Goal: Task Accomplishment & Management: Manage account settings

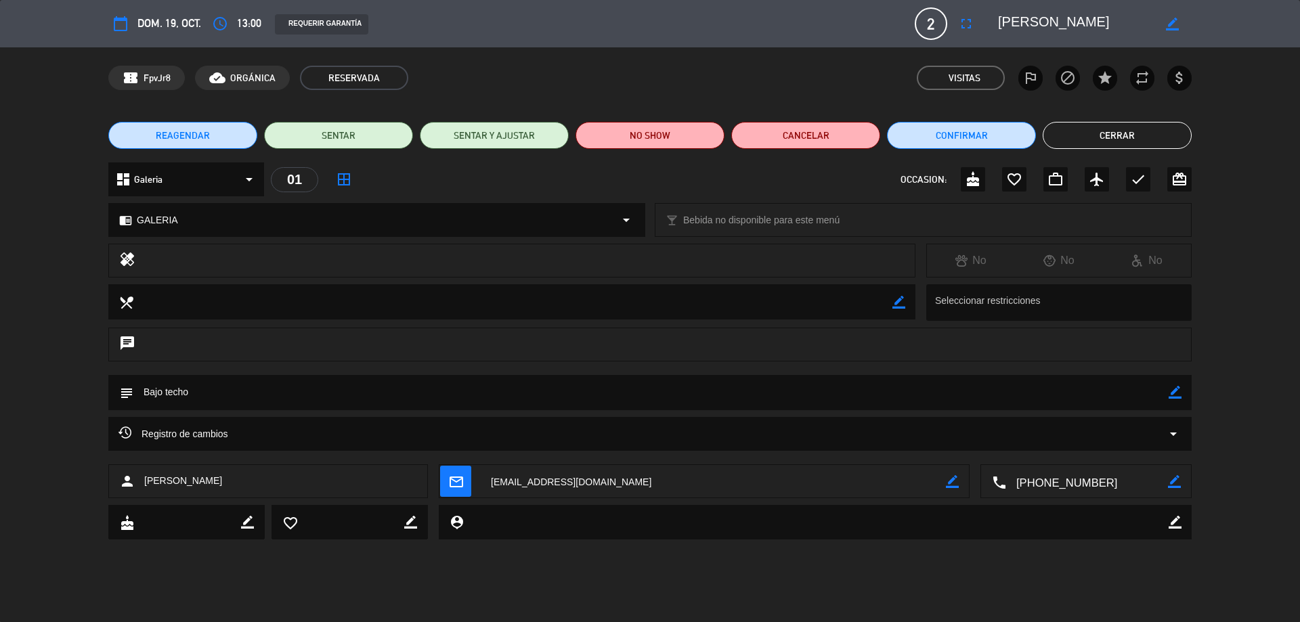
click at [1131, 127] on button "Cerrar" at bounding box center [1117, 135] width 149 height 27
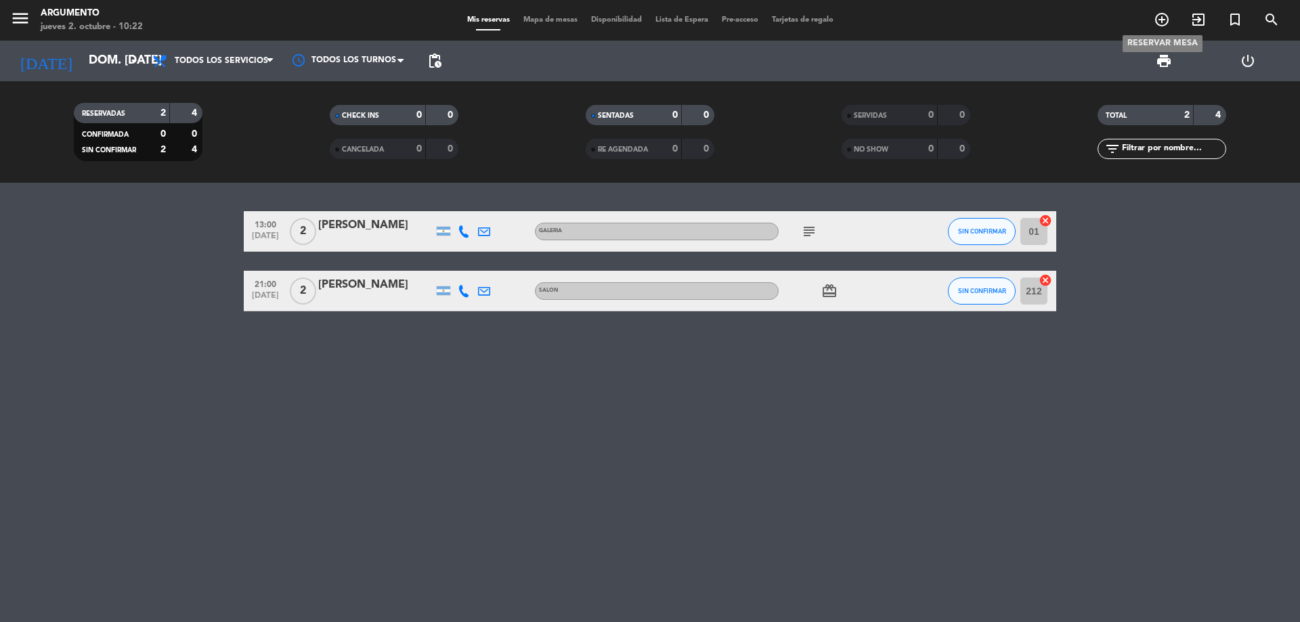
click at [1160, 22] on icon "add_circle_outline" at bounding box center [1162, 20] width 16 height 16
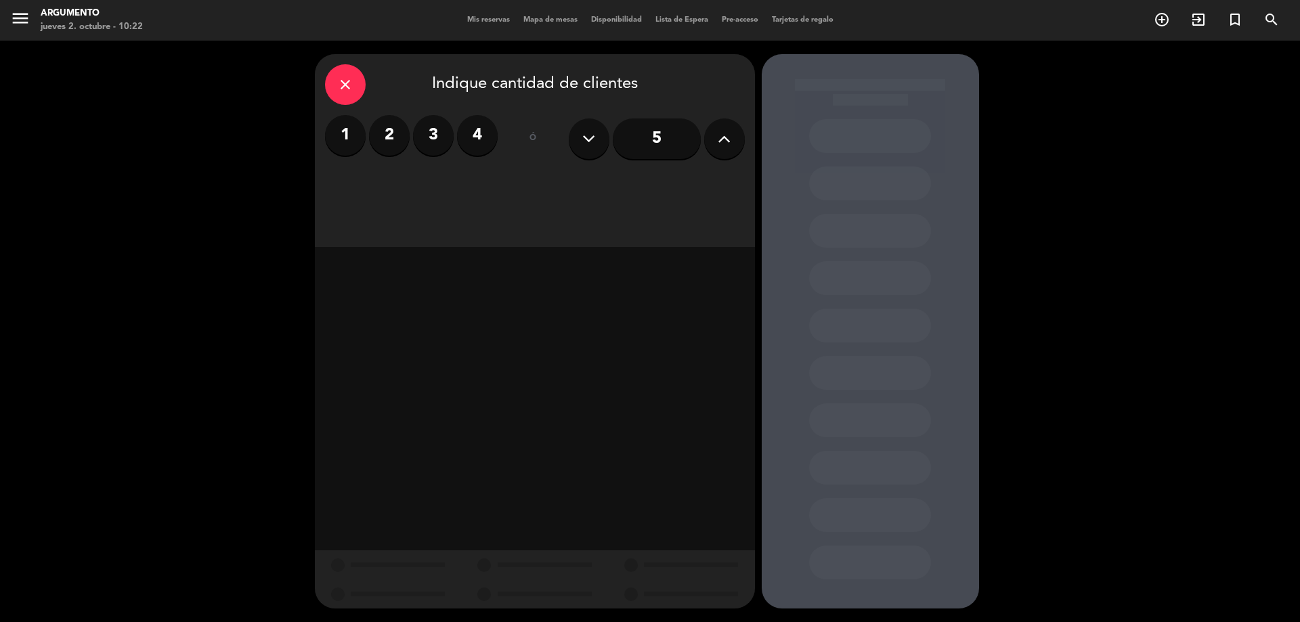
click at [427, 134] on label "3" at bounding box center [433, 135] width 41 height 41
click at [475, 184] on div "Almuerzo" at bounding box center [482, 185] width 102 height 27
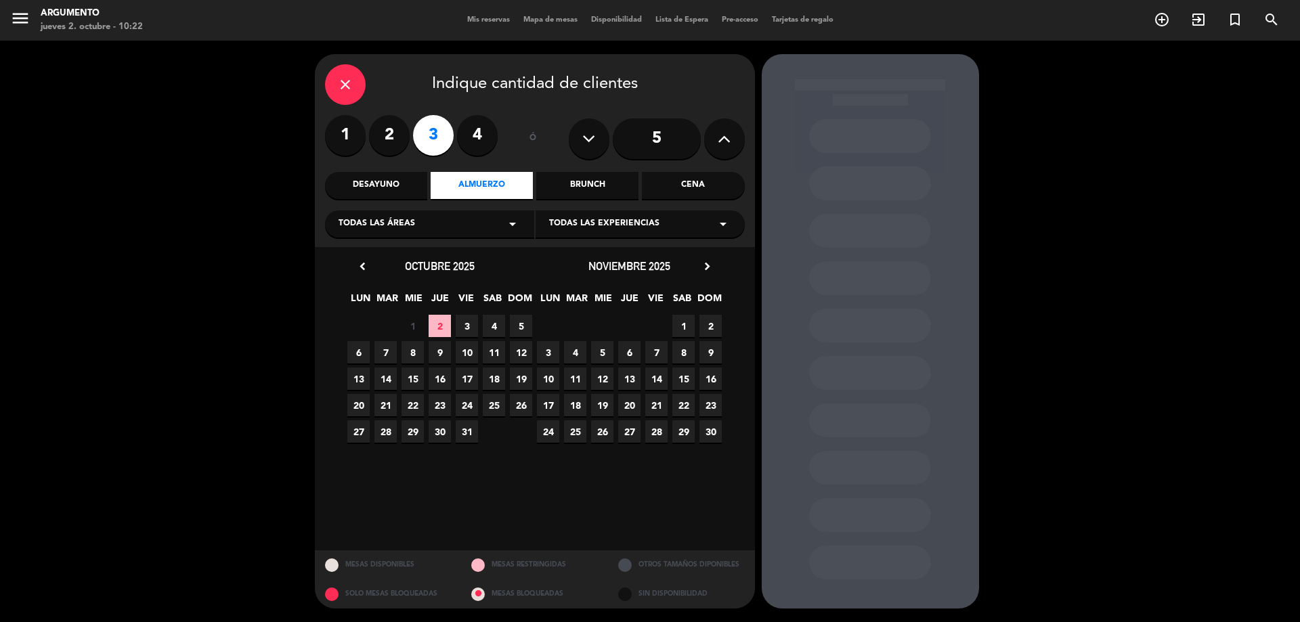
click at [444, 329] on span "2" at bounding box center [440, 326] width 22 height 22
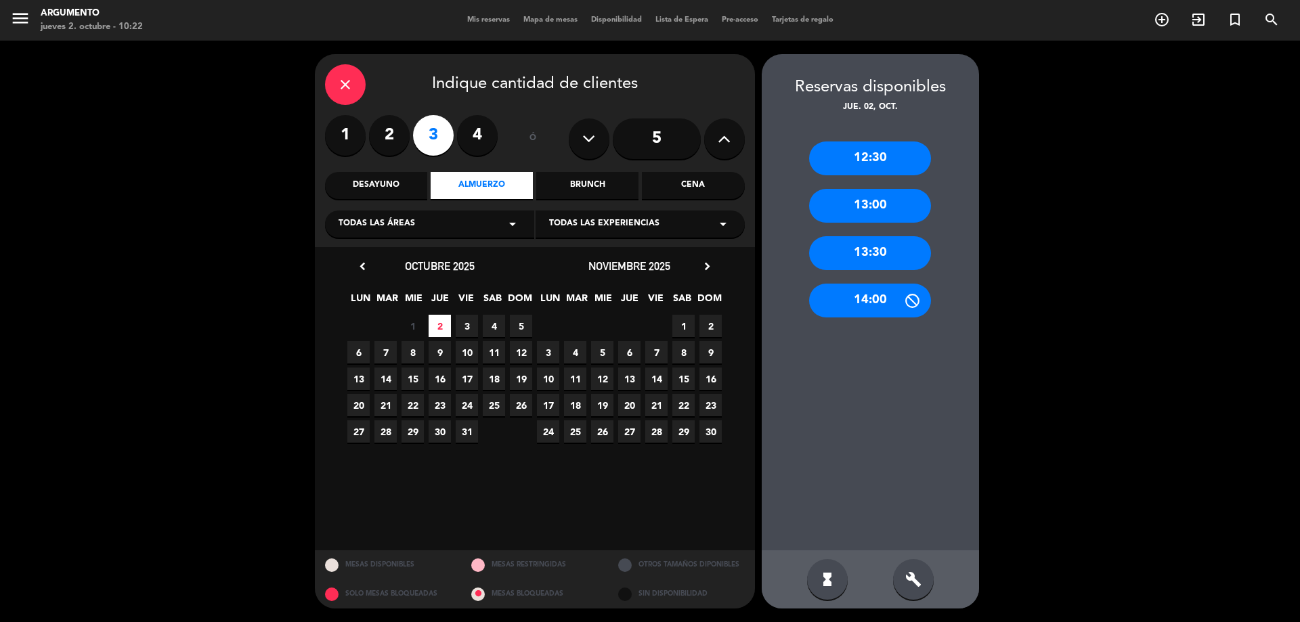
click at [869, 248] on div "13:30" at bounding box center [870, 253] width 122 height 34
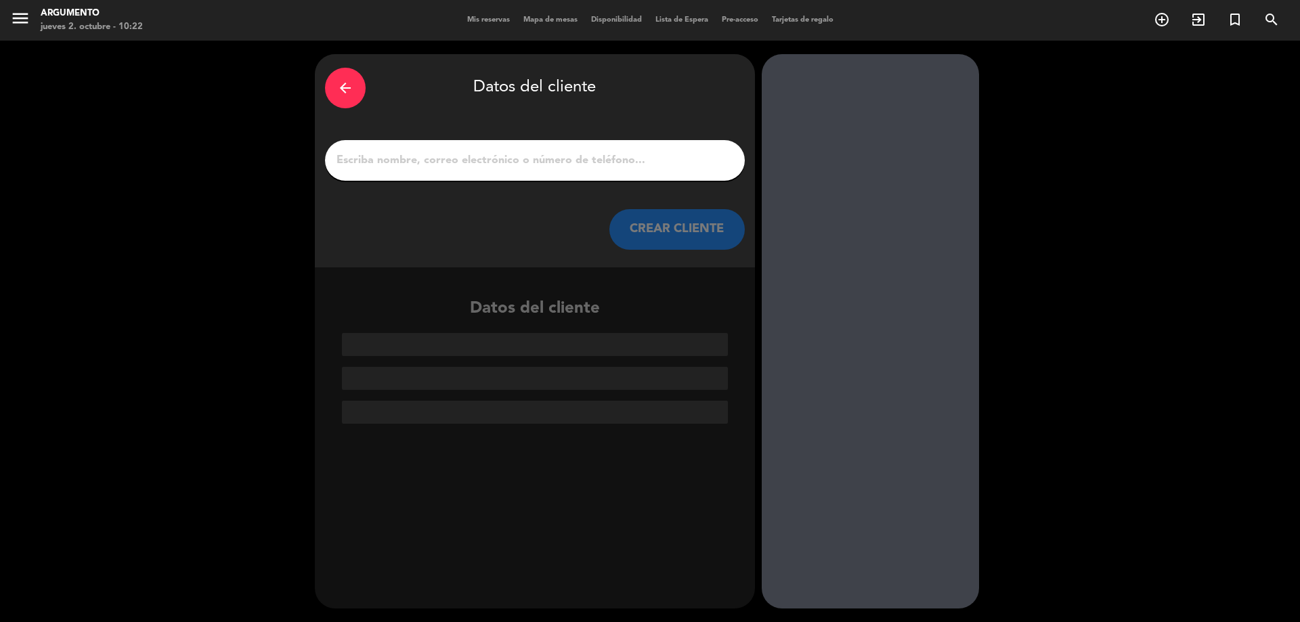
click at [581, 157] on input "1" at bounding box center [534, 160] width 399 height 19
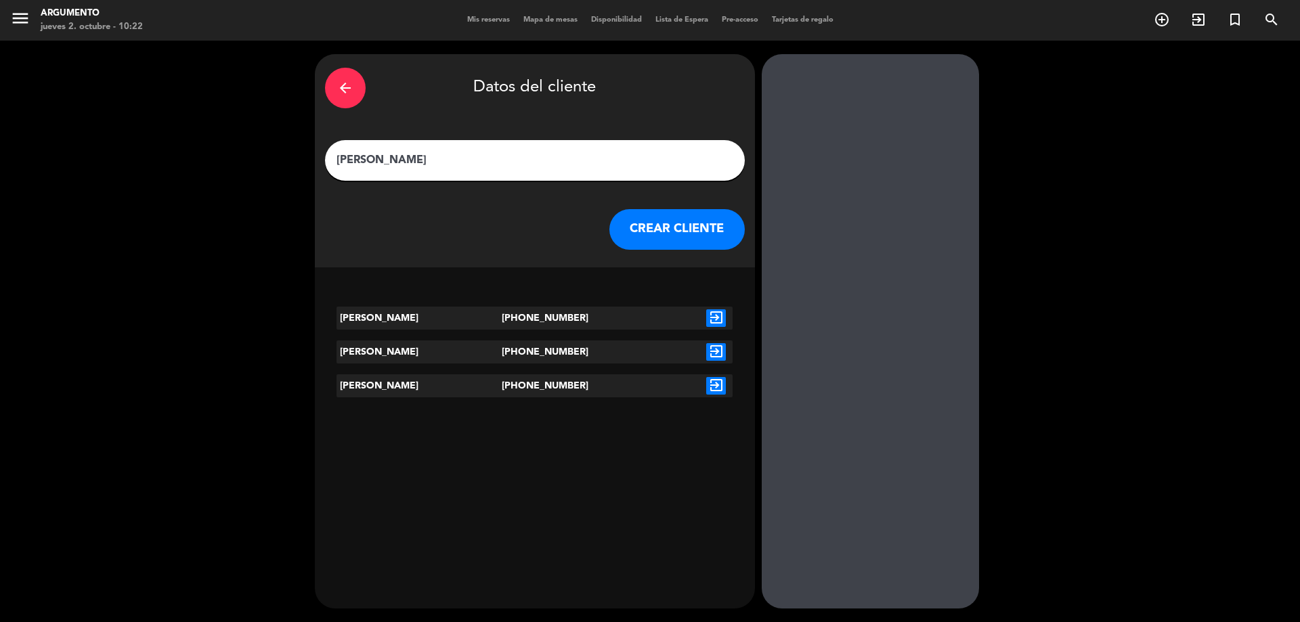
type input "[PERSON_NAME]"
click at [720, 313] on icon "exit_to_app" at bounding box center [716, 318] width 20 height 18
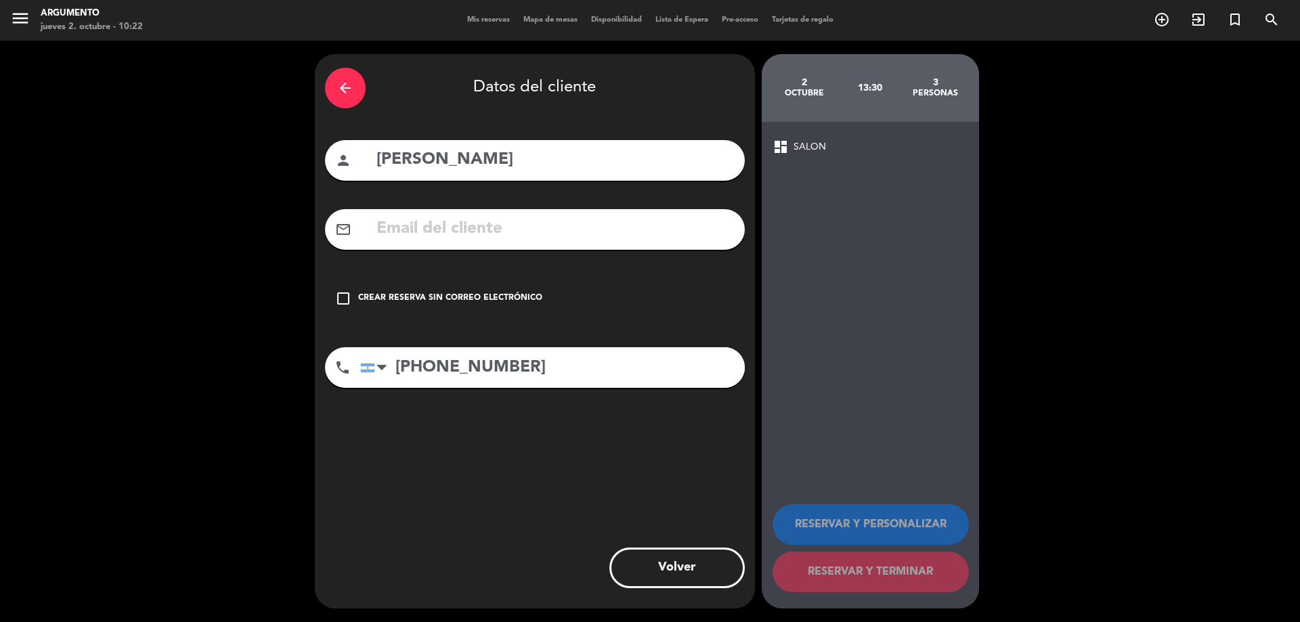
drag, startPoint x: 443, startPoint y: 280, endPoint x: 452, endPoint y: 286, distance: 10.7
click at [443, 280] on div "check_box_outline_blank Crear reserva sin correo electrónico" at bounding box center [535, 298] width 420 height 41
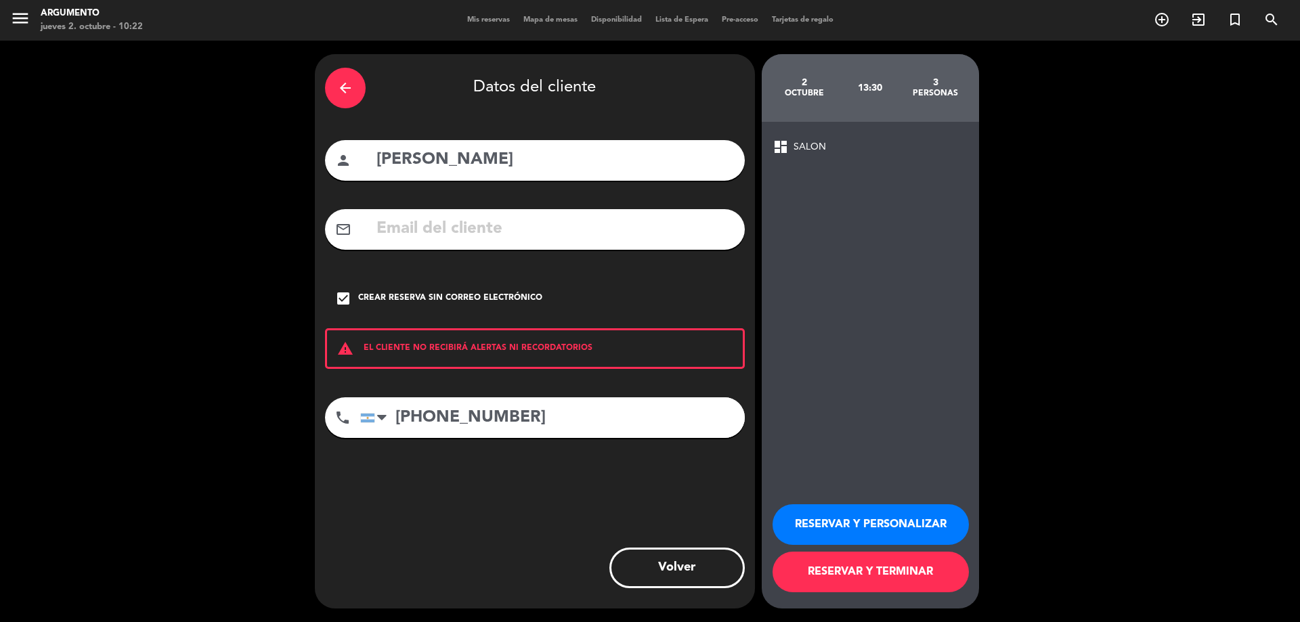
click at [823, 513] on button "RESERVAR Y PERSONALIZAR" at bounding box center [871, 524] width 196 height 41
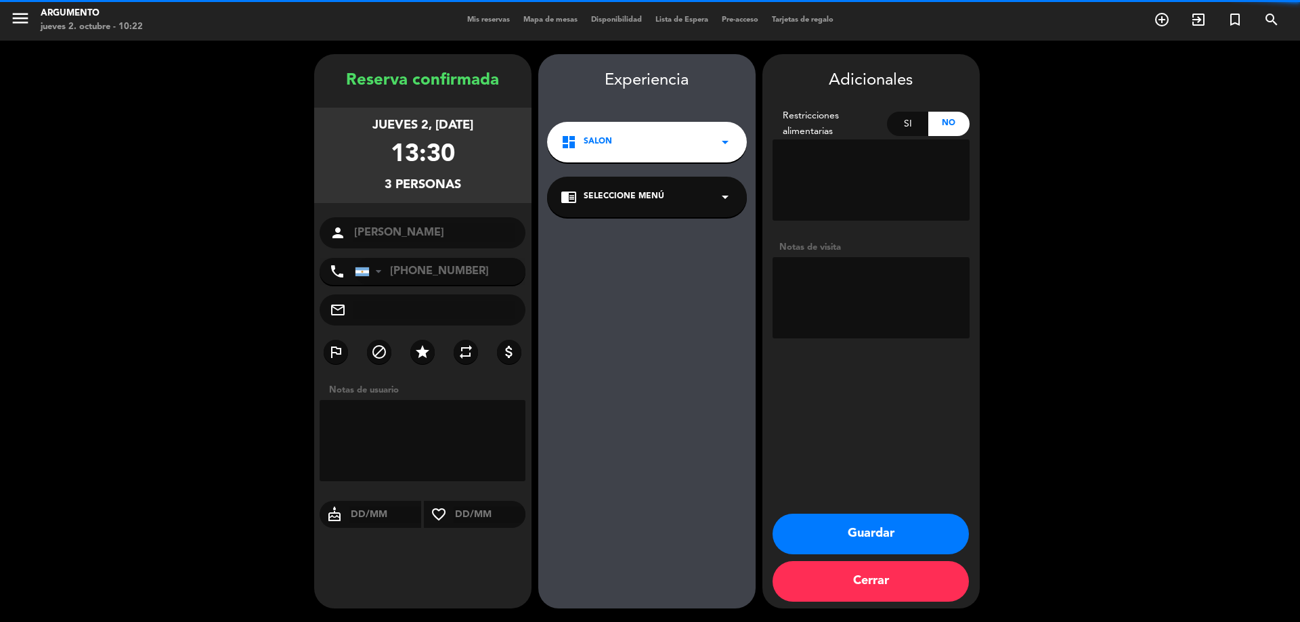
click at [612, 185] on div "chrome_reader_mode Seleccione Menú arrow_drop_down" at bounding box center [647, 197] width 200 height 41
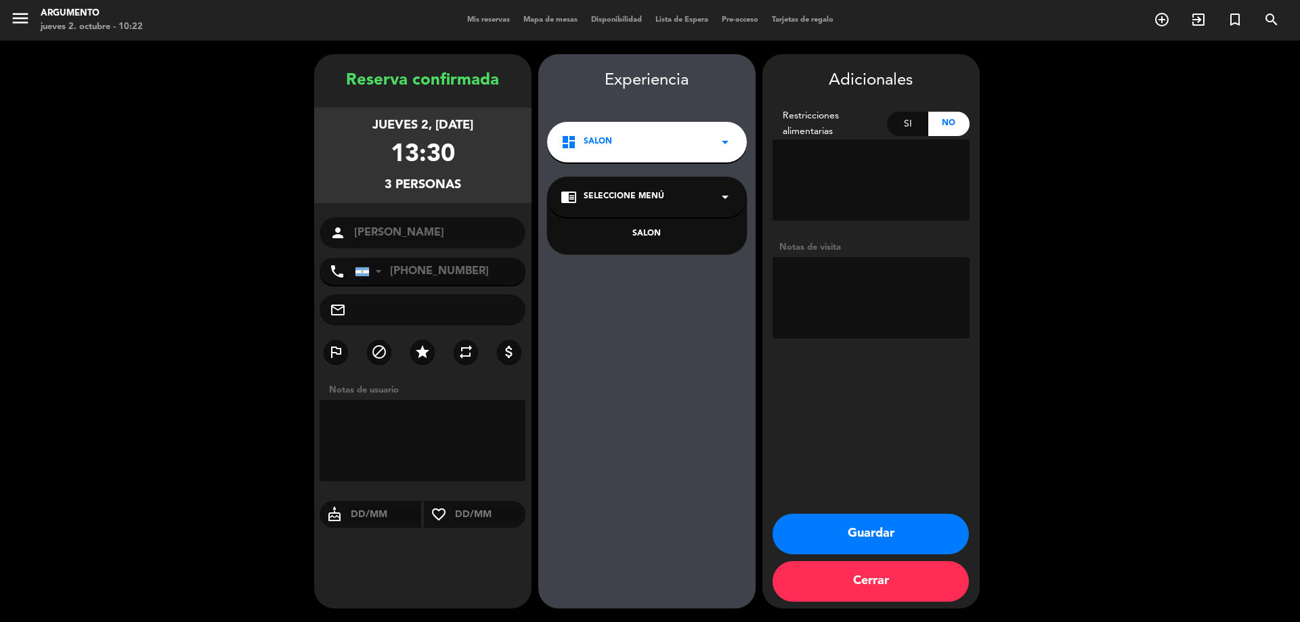
click at [613, 227] on div "SALON" at bounding box center [647, 226] width 200 height 58
click at [643, 231] on div "SALON" at bounding box center [647, 234] width 173 height 14
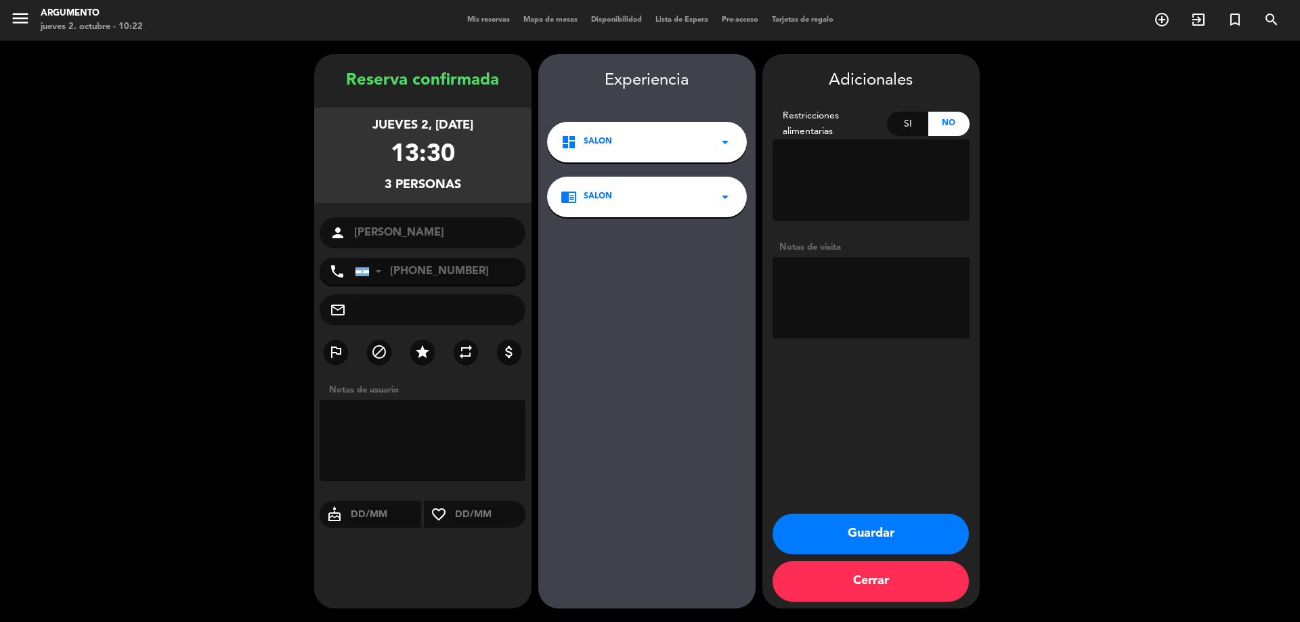
click at [844, 517] on button "Guardar" at bounding box center [871, 534] width 196 height 41
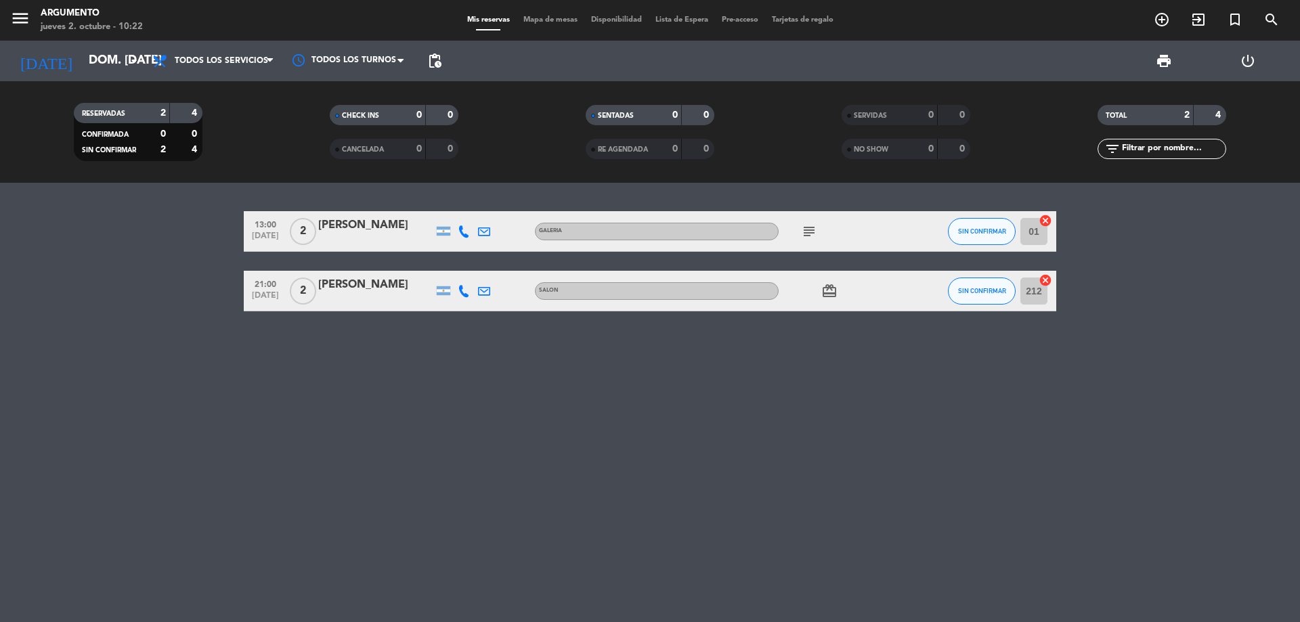
click at [170, 271] on bookings-row "13:00 [DATE] 2 [PERSON_NAME] GALERIA subject SIN CONFIRMAR 01 cancel 21:00 [DAT…" at bounding box center [650, 261] width 1300 height 100
click at [24, 517] on div "13:00 [DATE] 2 [PERSON_NAME] GALERIA subject SIN CONFIRMAR 01 cancel 21:00 [DAT…" at bounding box center [650, 402] width 1300 height 439
click at [82, 55] on input "dom. [DATE]" at bounding box center [160, 60] width 157 height 27
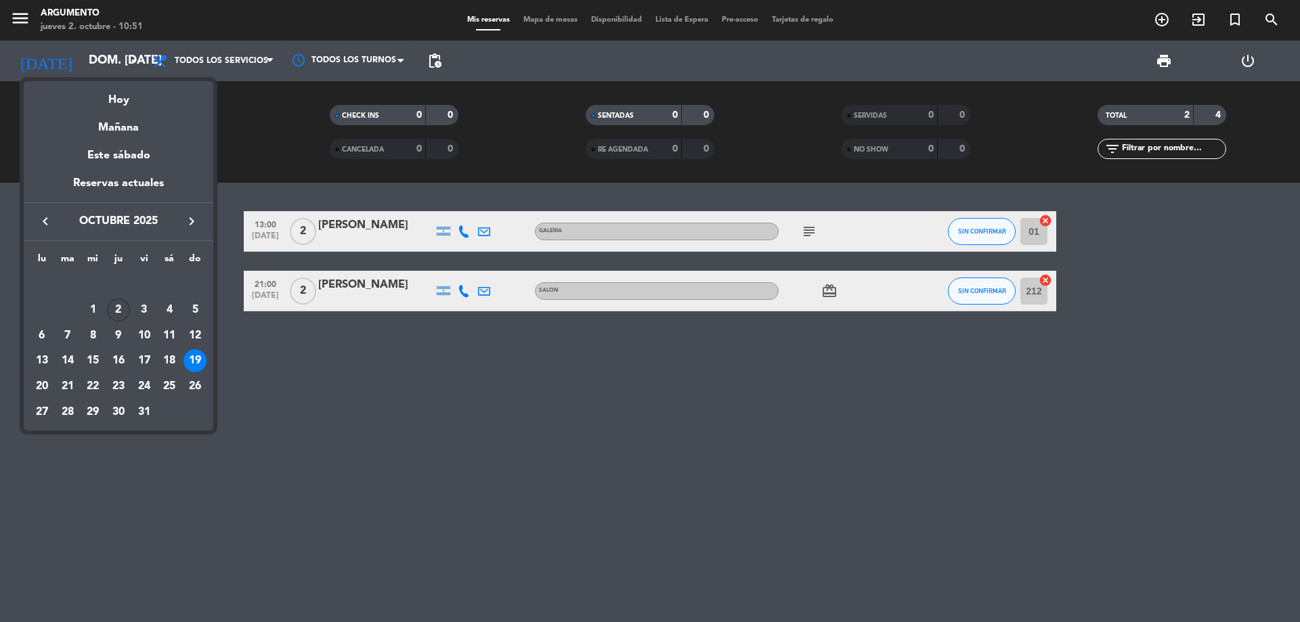
click at [118, 310] on div "2" at bounding box center [118, 310] width 23 height 23
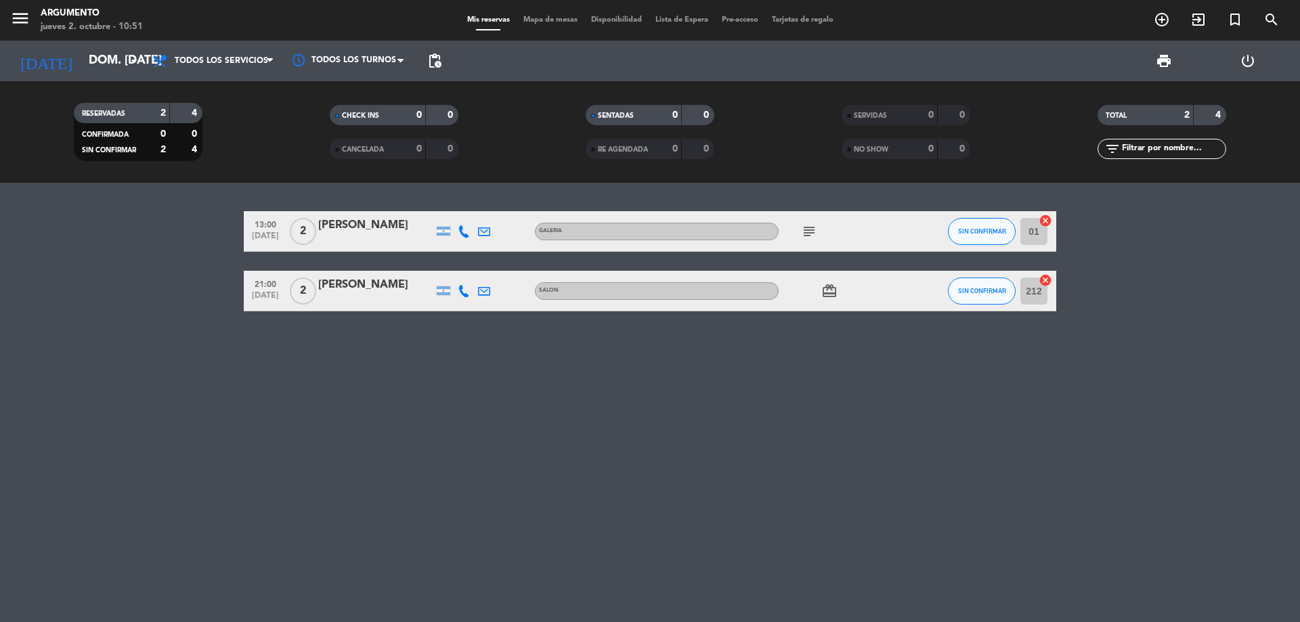
type input "[DEMOGRAPHIC_DATA] [DATE]"
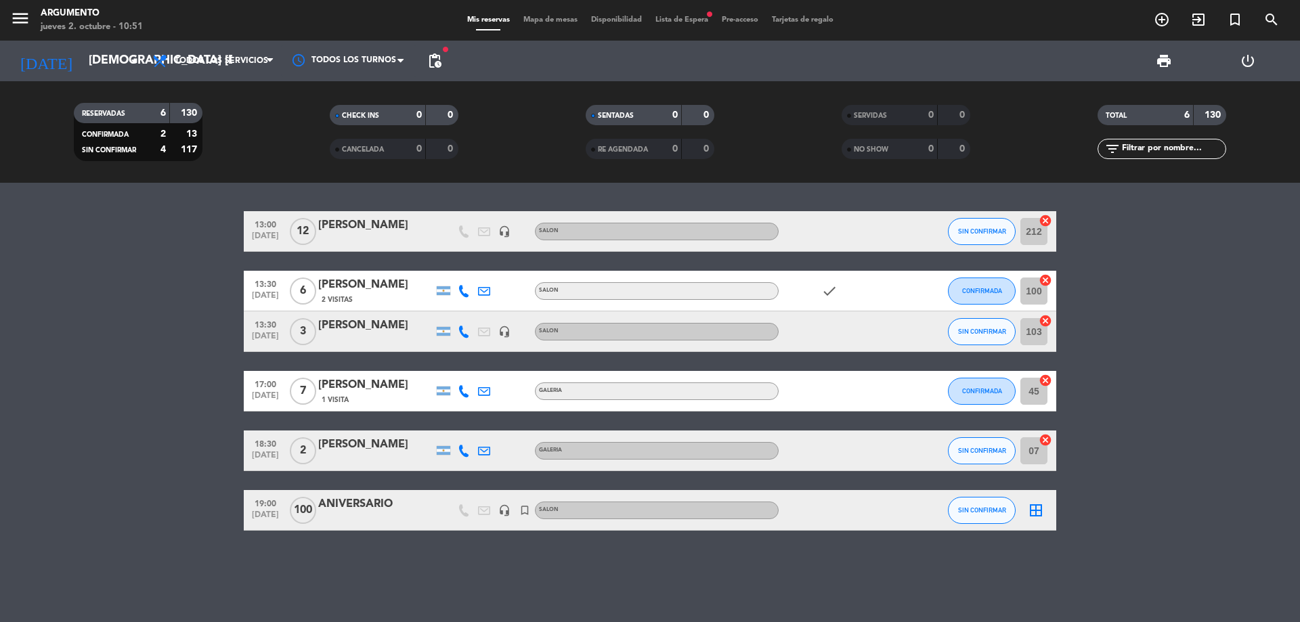
click at [133, 304] on bookings-row "13:00 [DATE] [PERSON_NAME] headset_mic SALON SIN CONFIRMAR 212 cancel 13:30 [DA…" at bounding box center [650, 371] width 1300 height 320
click at [1169, 25] on icon "add_circle_outline" at bounding box center [1162, 20] width 16 height 16
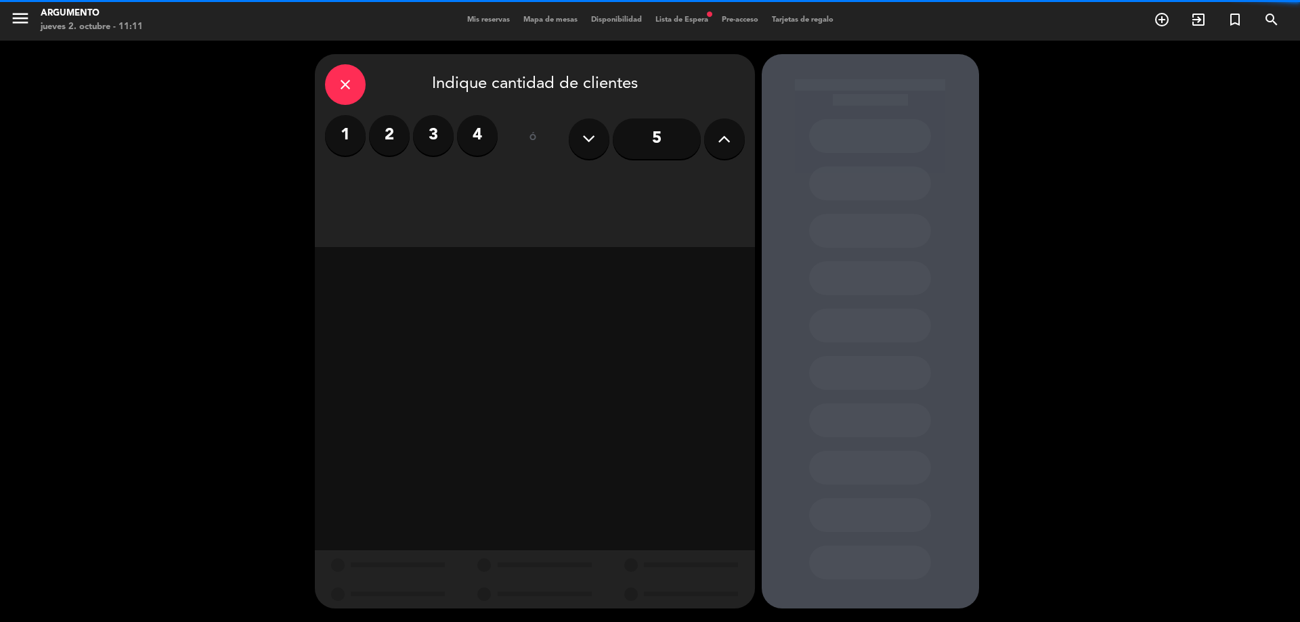
click at [479, 140] on label "4" at bounding box center [477, 135] width 41 height 41
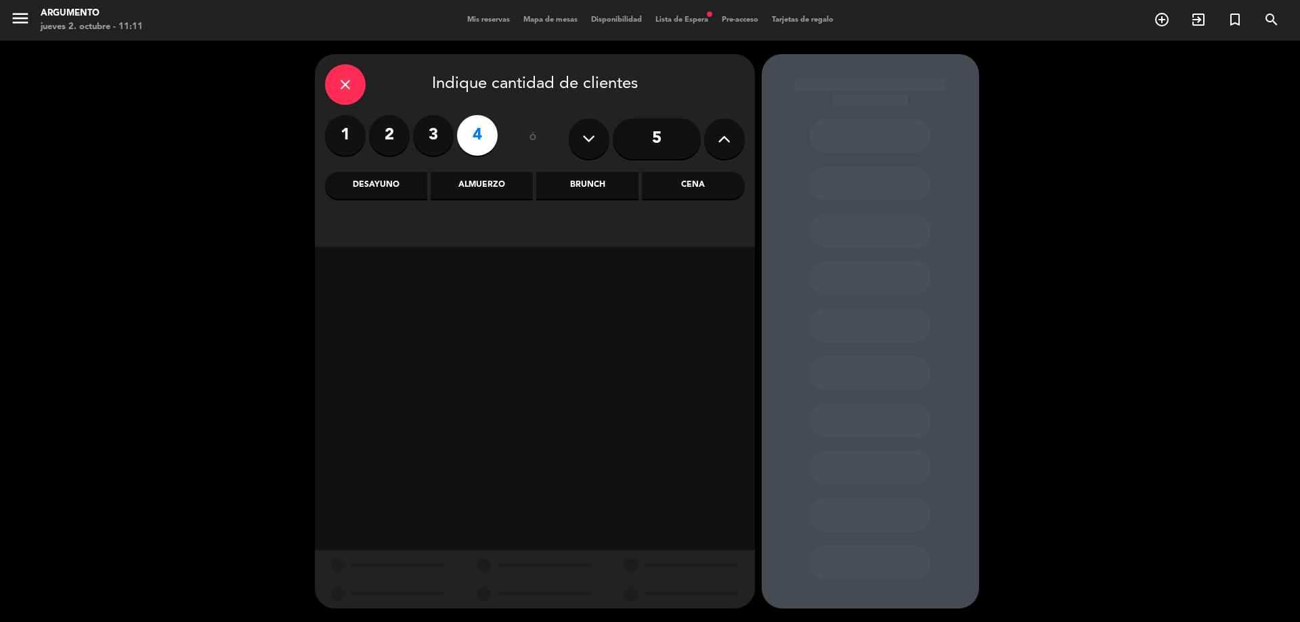
click at [490, 188] on div "Almuerzo" at bounding box center [482, 185] width 102 height 27
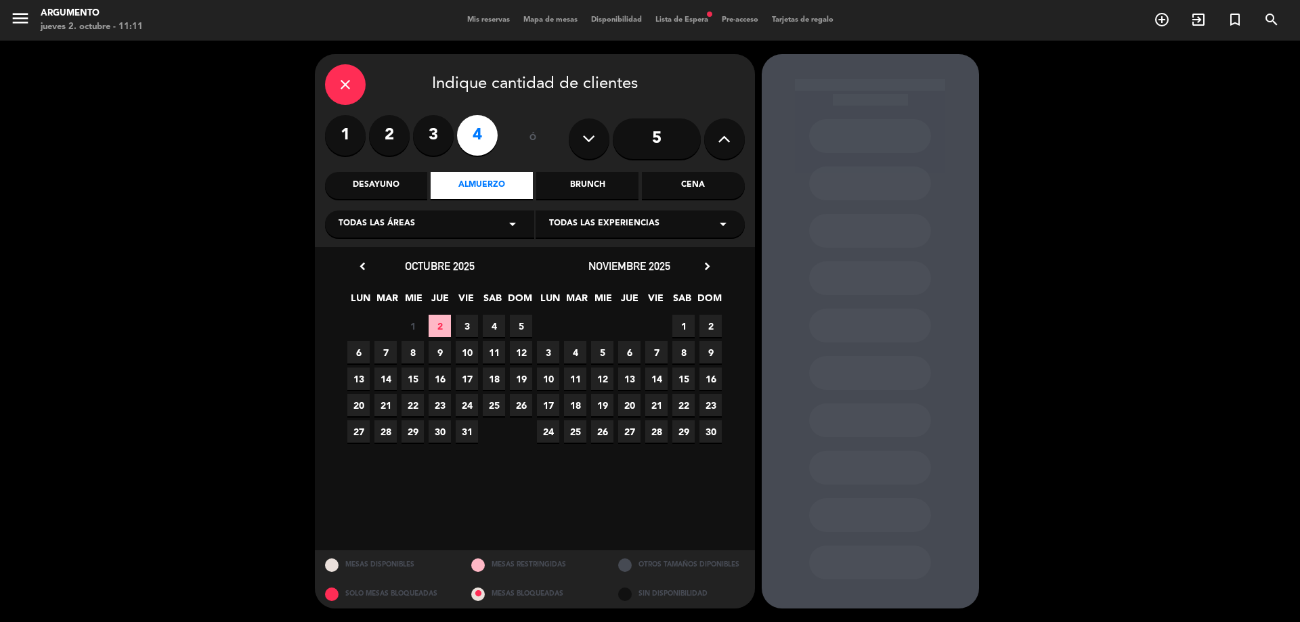
click at [441, 328] on span "2" at bounding box center [440, 326] width 22 height 22
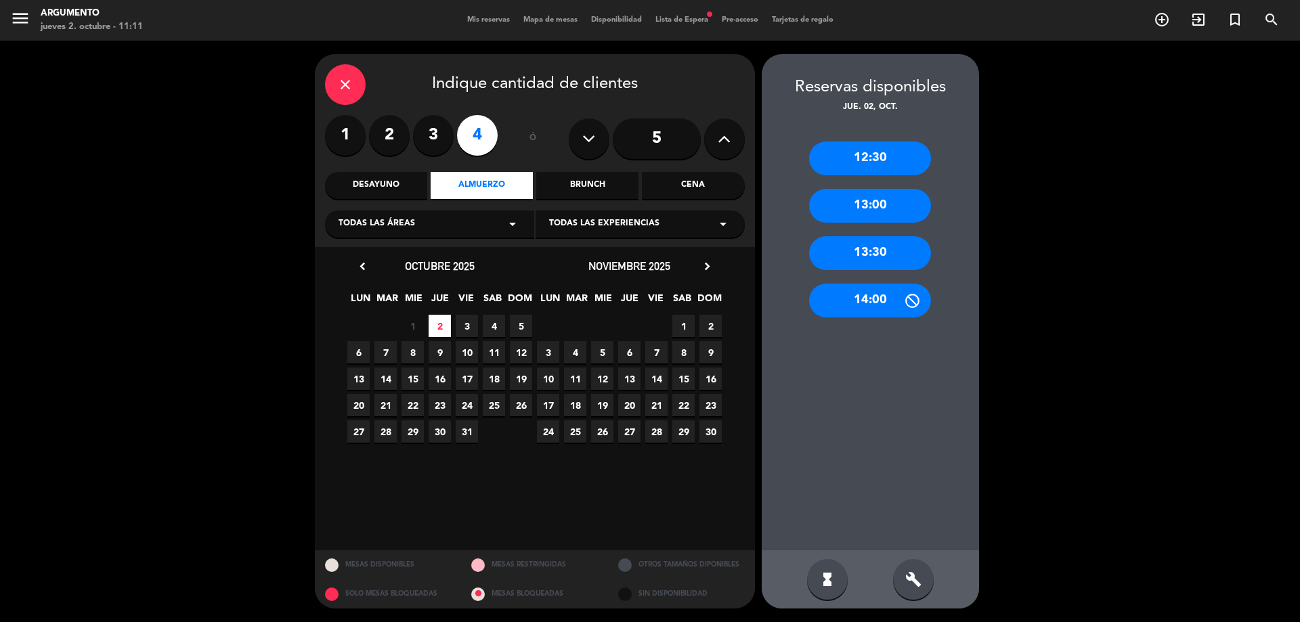
drag, startPoint x: 868, startPoint y: 253, endPoint x: 670, endPoint y: 231, distance: 199.0
click at [868, 255] on div "13:30" at bounding box center [870, 253] width 122 height 34
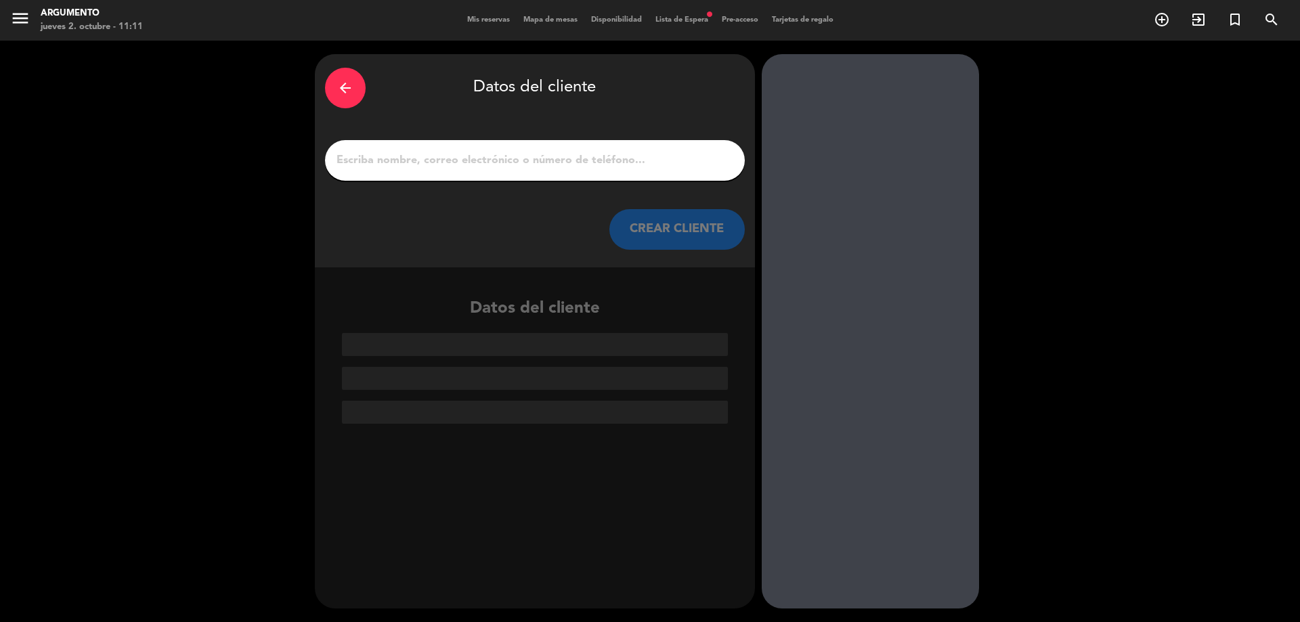
click at [473, 154] on input "1" at bounding box center [534, 160] width 399 height 19
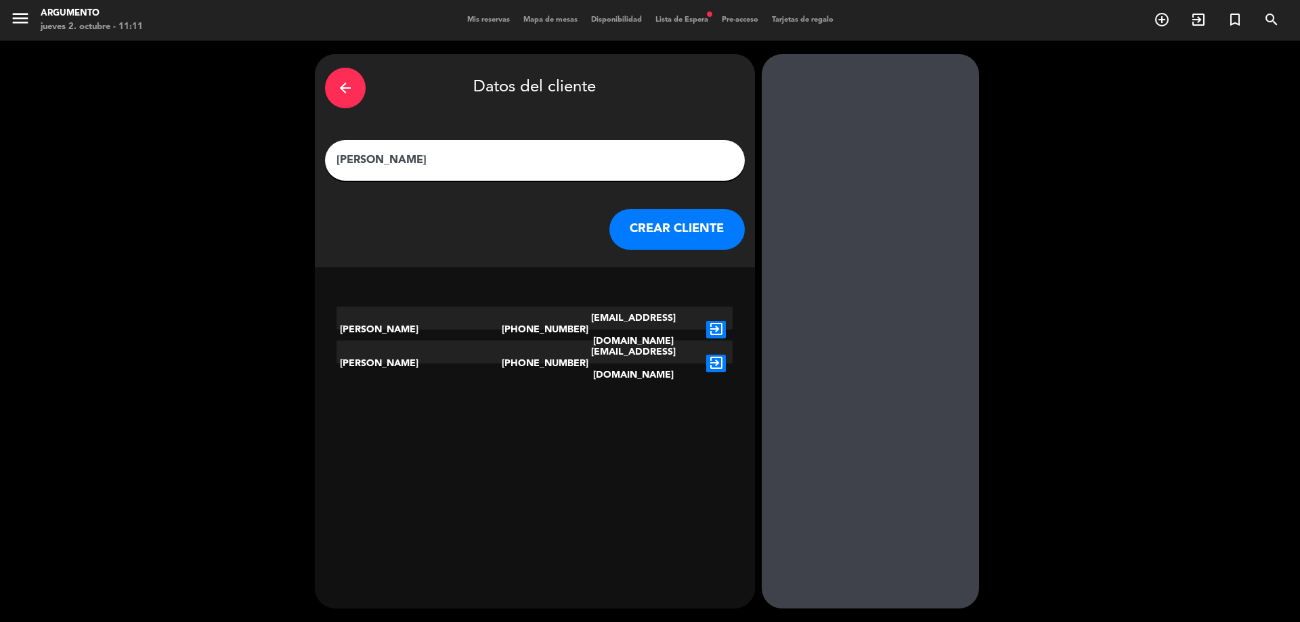
type input "[PERSON_NAME]"
click at [645, 209] on div "arrow_back Datos del cliente [PERSON_NAME] CLIENTE" at bounding box center [535, 160] width 440 height 213
click at [644, 233] on button "CREAR CLIENTE" at bounding box center [676, 229] width 135 height 41
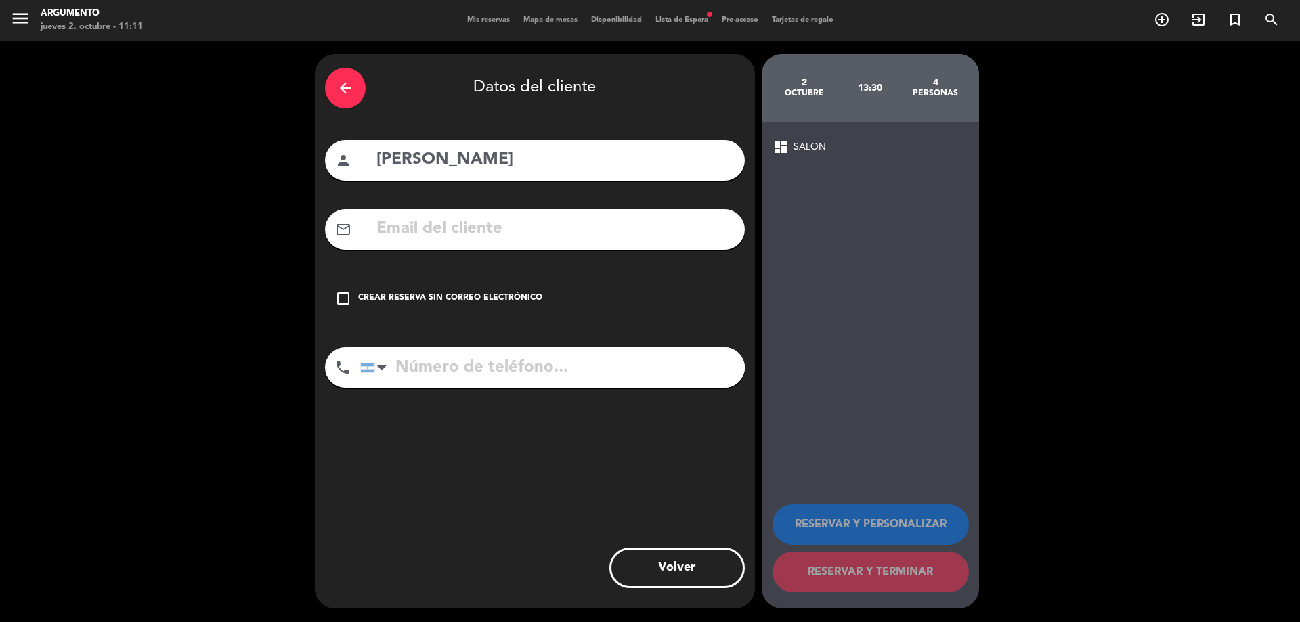
click at [483, 300] on div "Crear reserva sin correo electrónico" at bounding box center [450, 299] width 184 height 14
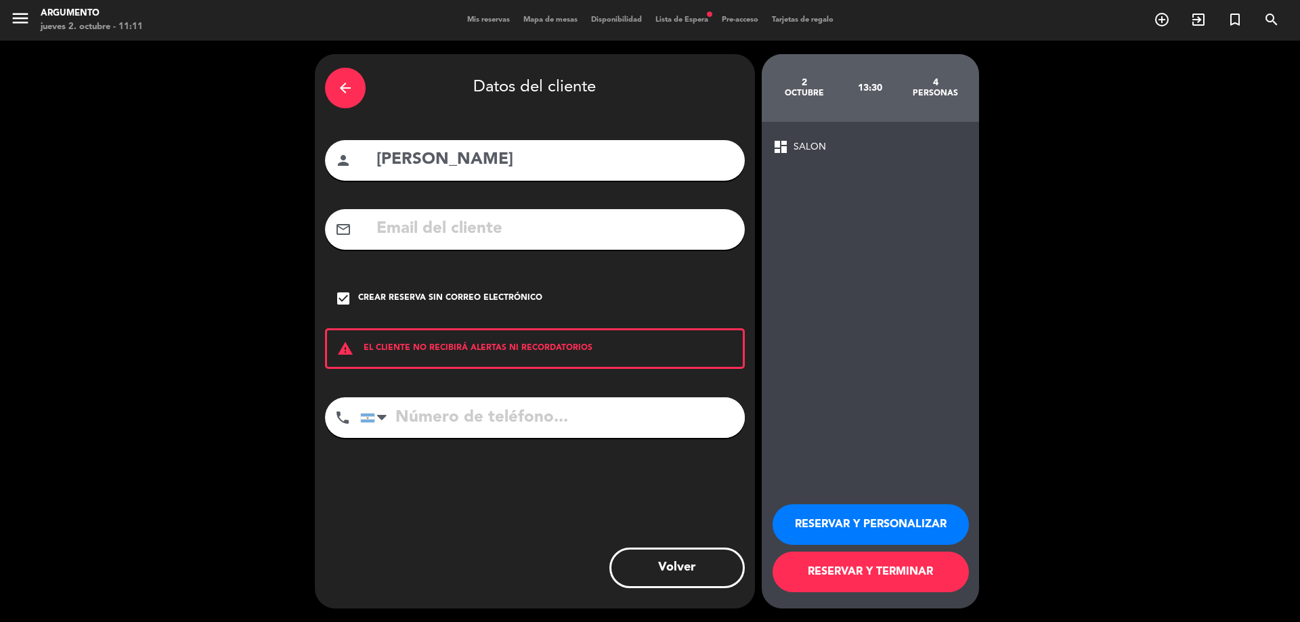
click at [890, 514] on button "RESERVAR Y PERSONALIZAR" at bounding box center [871, 524] width 196 height 41
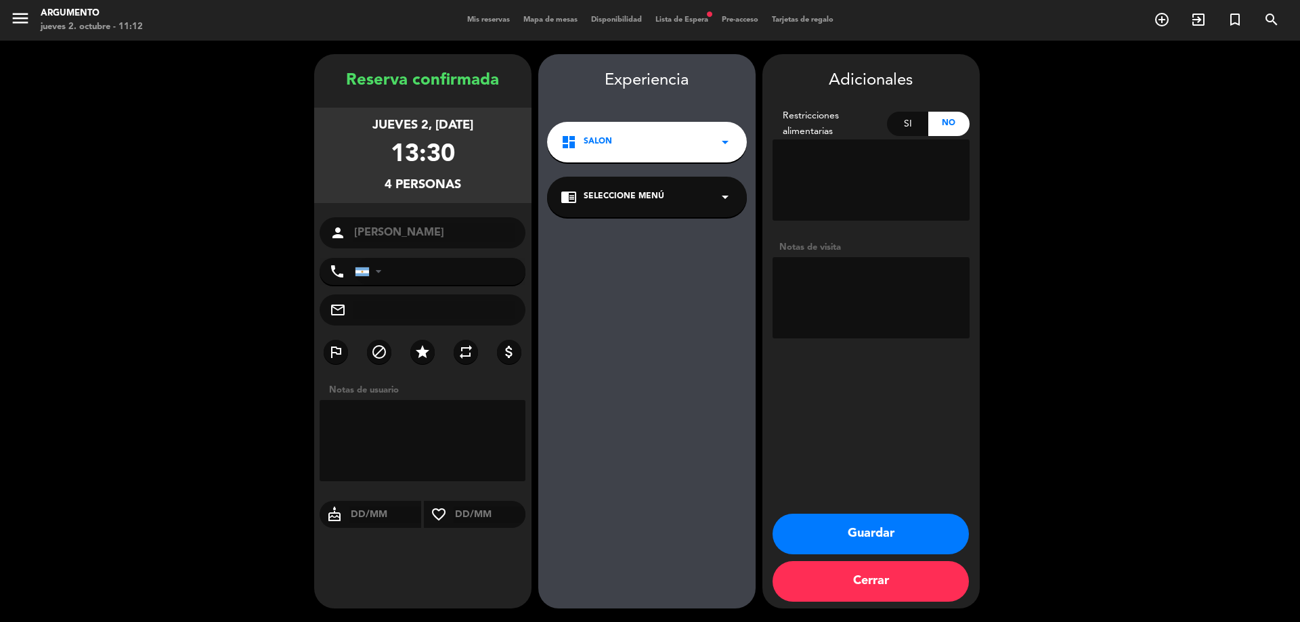
click at [635, 201] on span "Seleccione Menú" at bounding box center [624, 197] width 81 height 14
click at [645, 238] on div "SALON" at bounding box center [647, 234] width 173 height 14
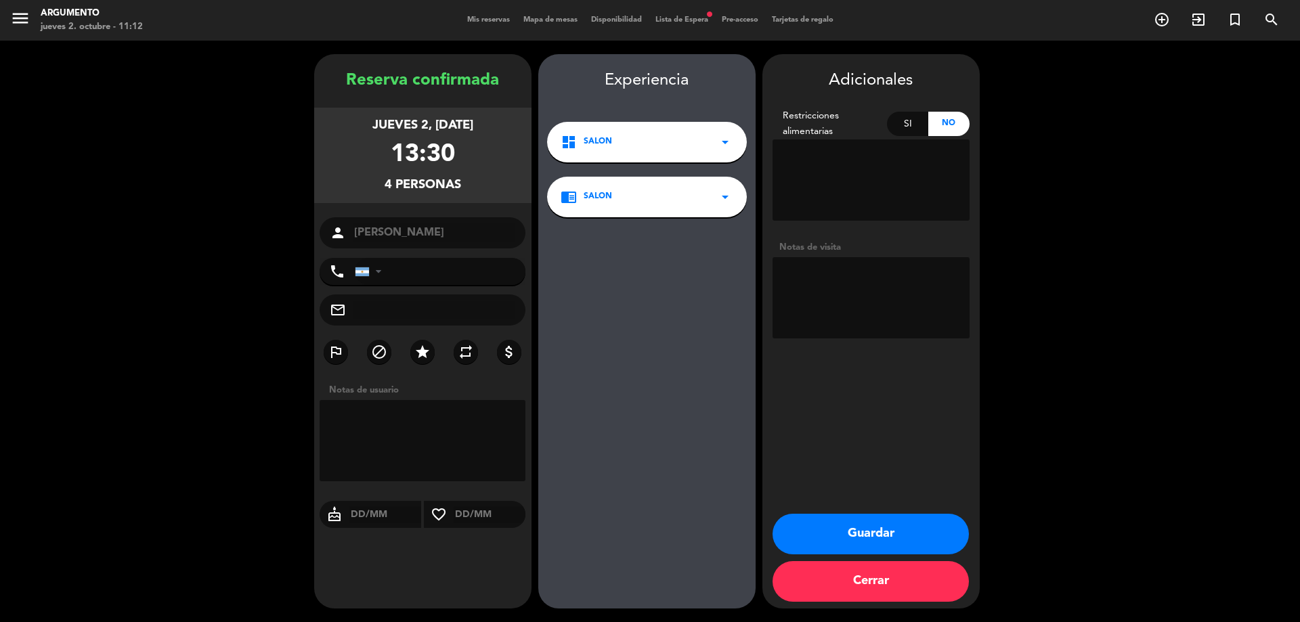
click at [909, 519] on button "Guardar" at bounding box center [871, 534] width 196 height 41
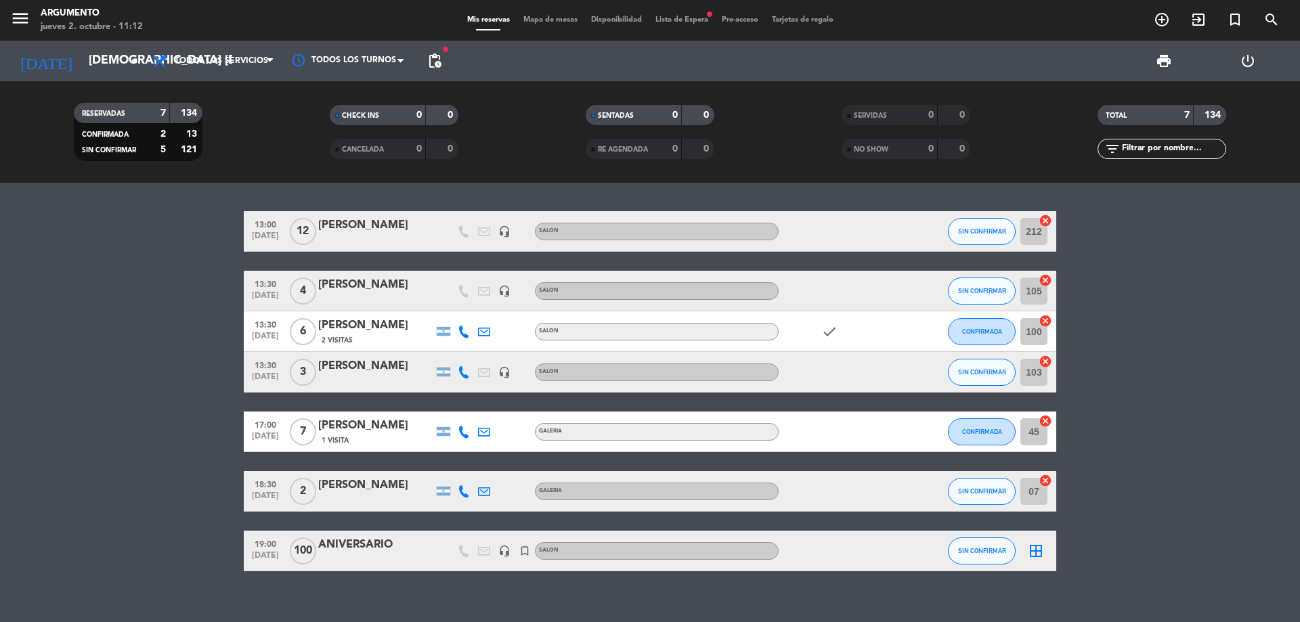
click at [263, 147] on filter-checkbox "RESERVADAS 7 134 CONFIRMADA 2 13 SIN CONFIRMAR 5 121" at bounding box center [138, 132] width 256 height 58
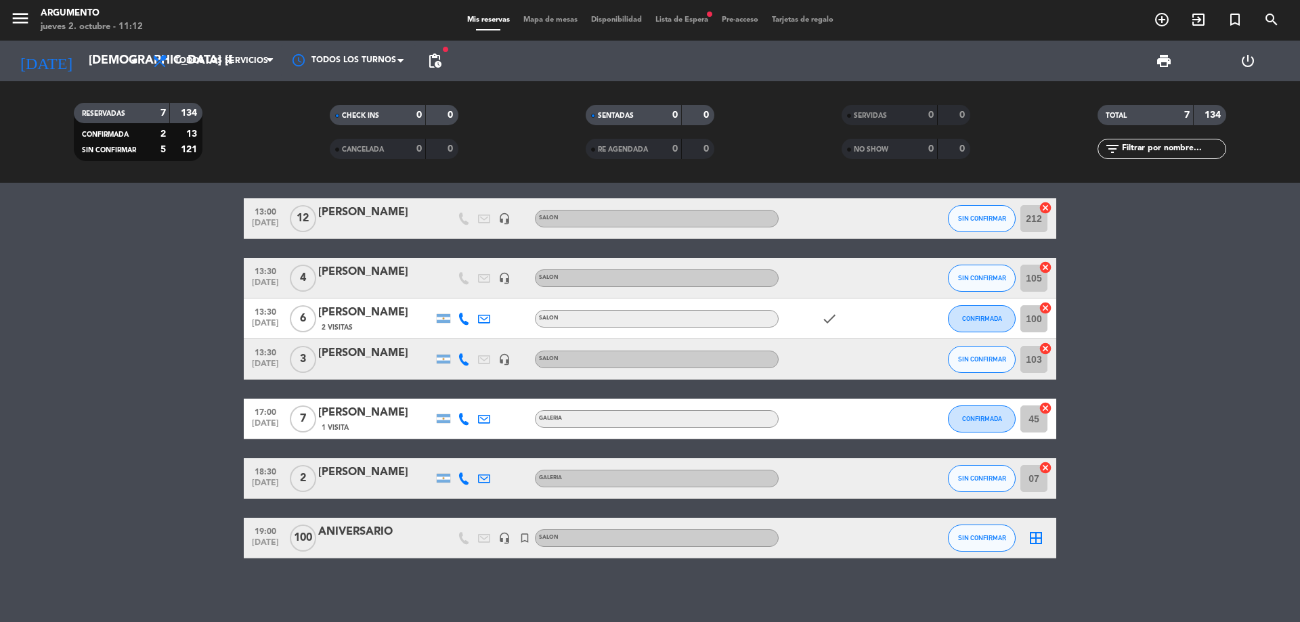
scroll to position [17, 0]
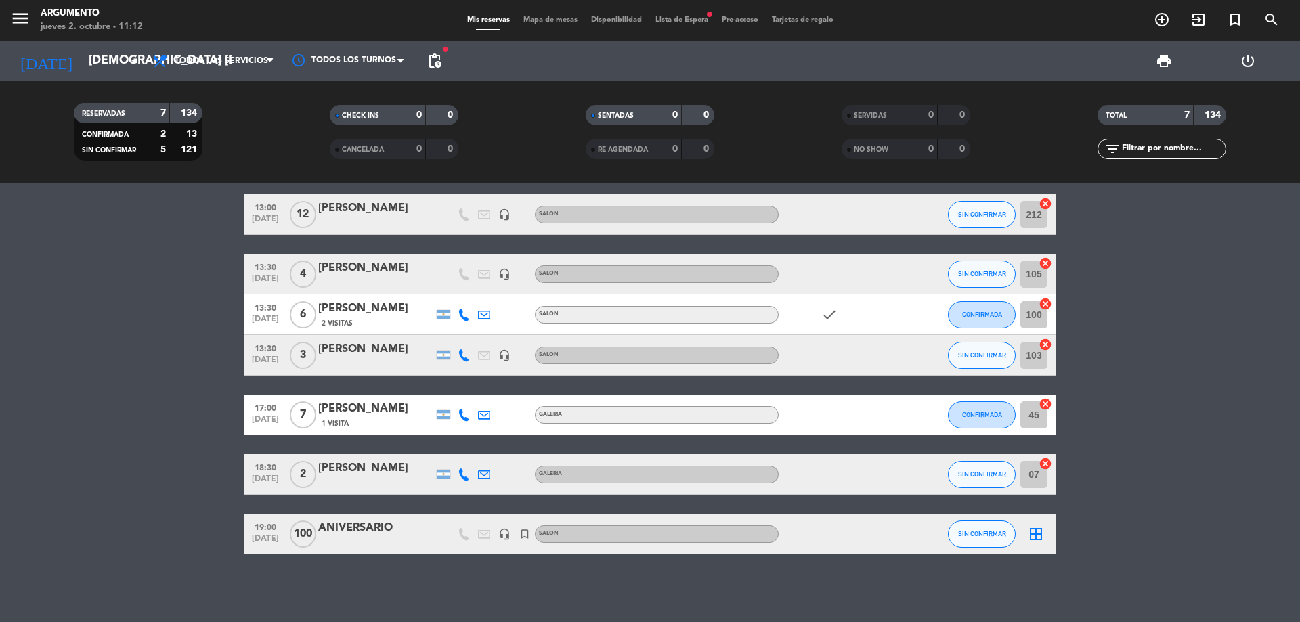
click at [705, 17] on span "Lista de Espera fiber_manual_record" at bounding box center [682, 19] width 66 height 7
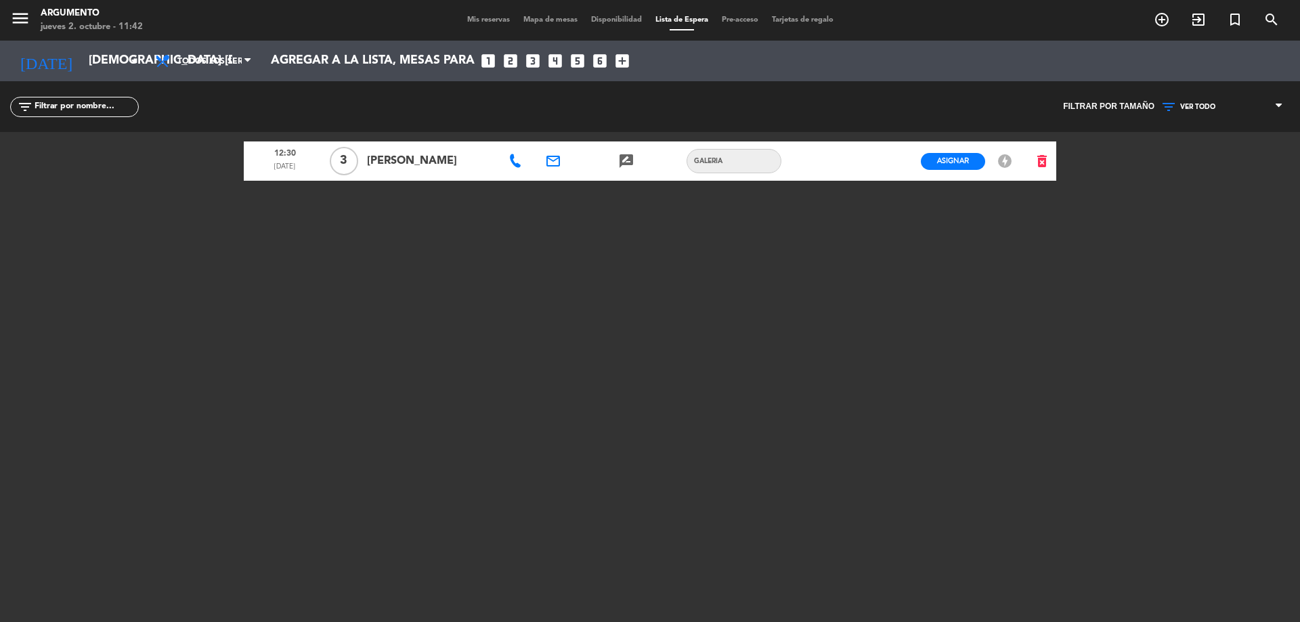
click at [668, 297] on div "12:30 [DATE] 3 [PERSON_NAME] email rate_review credit_card GALERIA Asignar EN E…" at bounding box center [650, 301] width 812 height 339
click at [508, 21] on span "Mis reservas" at bounding box center [488, 19] width 56 height 7
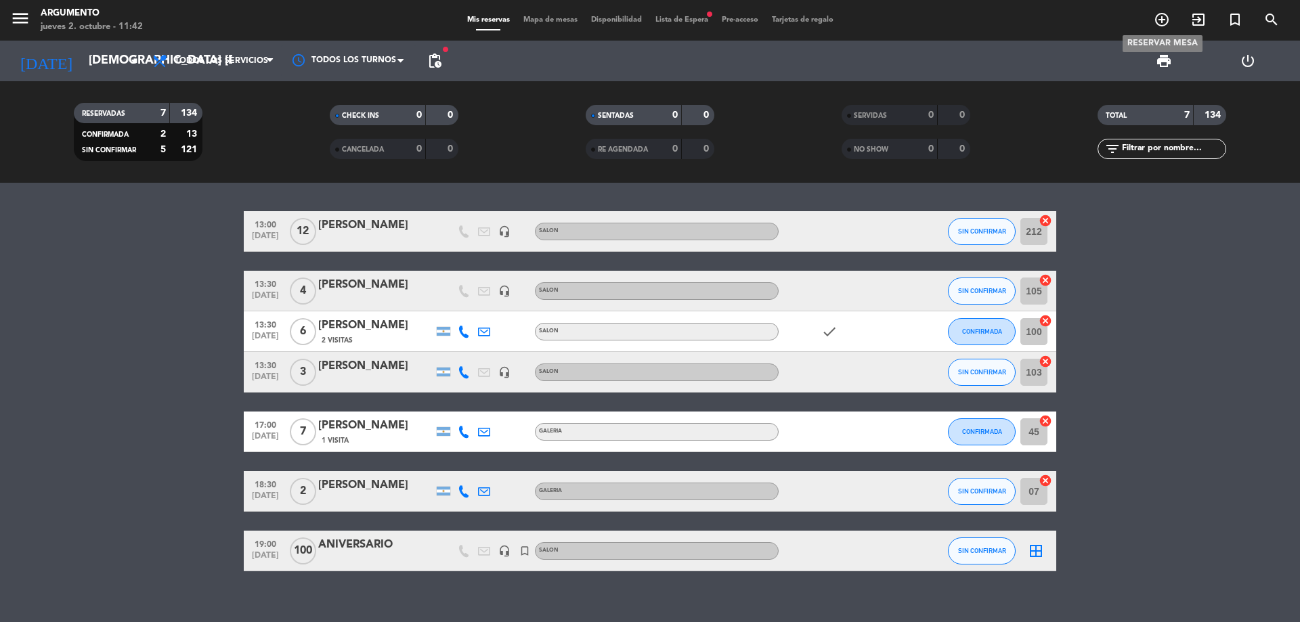
click at [1173, 14] on span "add_circle_outline" at bounding box center [1162, 19] width 37 height 23
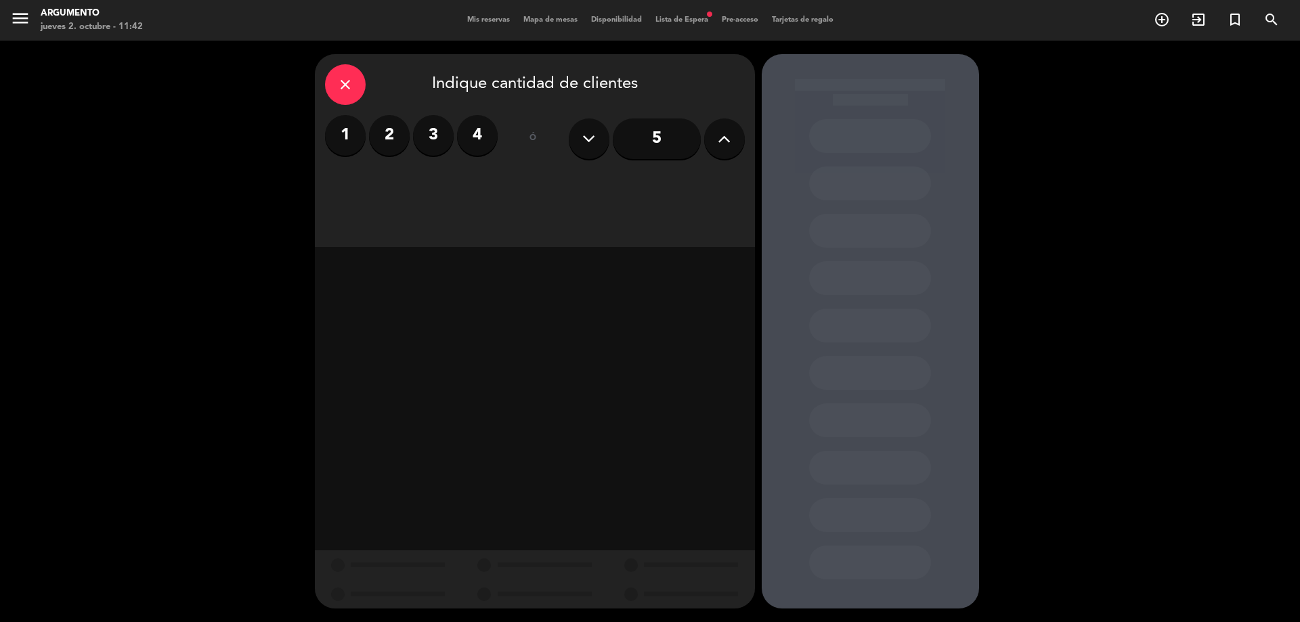
click at [729, 137] on icon at bounding box center [724, 139] width 13 height 20
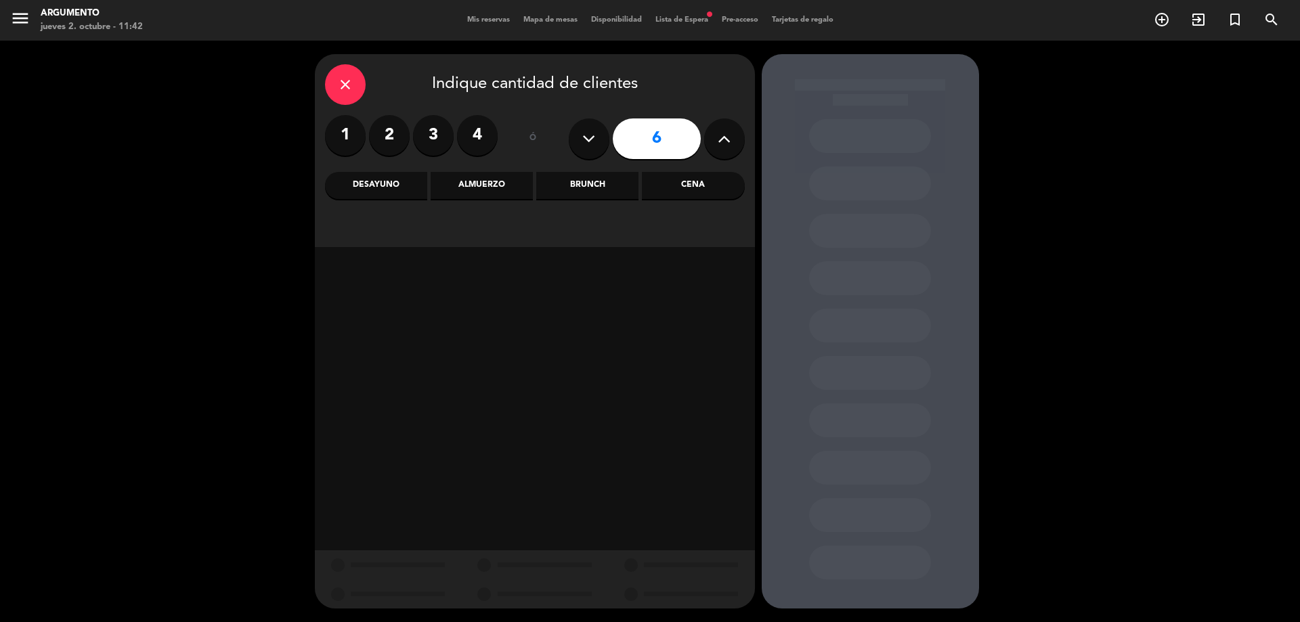
click at [729, 137] on icon at bounding box center [724, 139] width 13 height 20
type input "10"
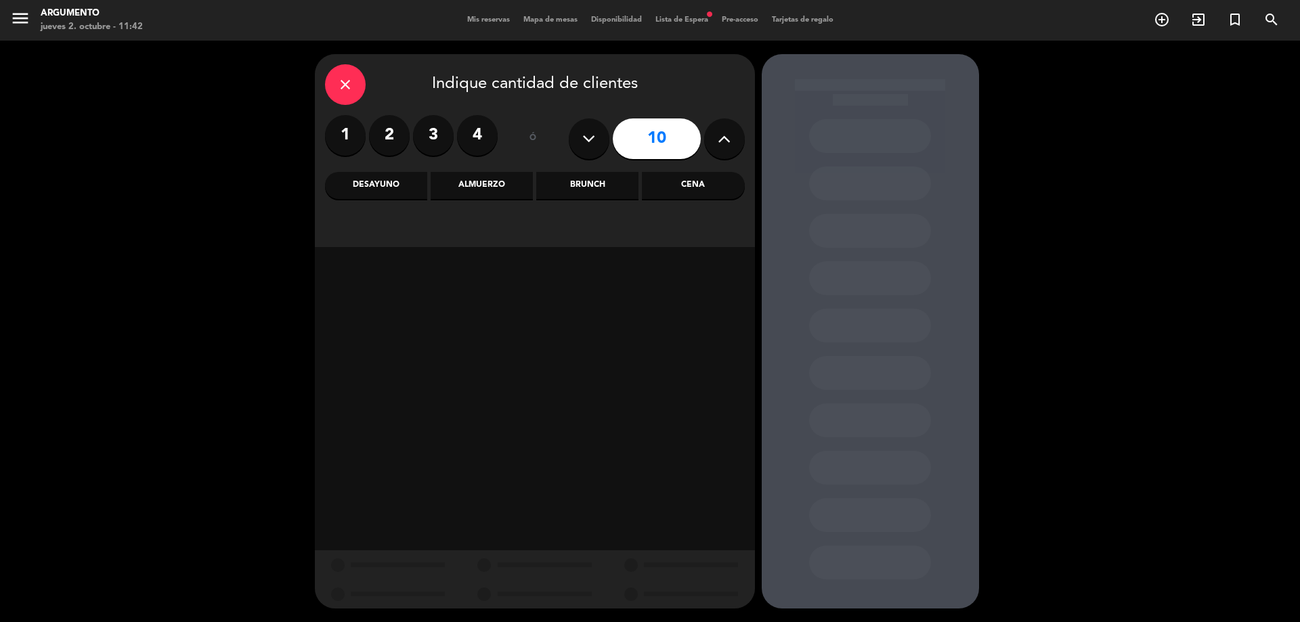
click at [477, 190] on div "Almuerzo" at bounding box center [482, 185] width 102 height 27
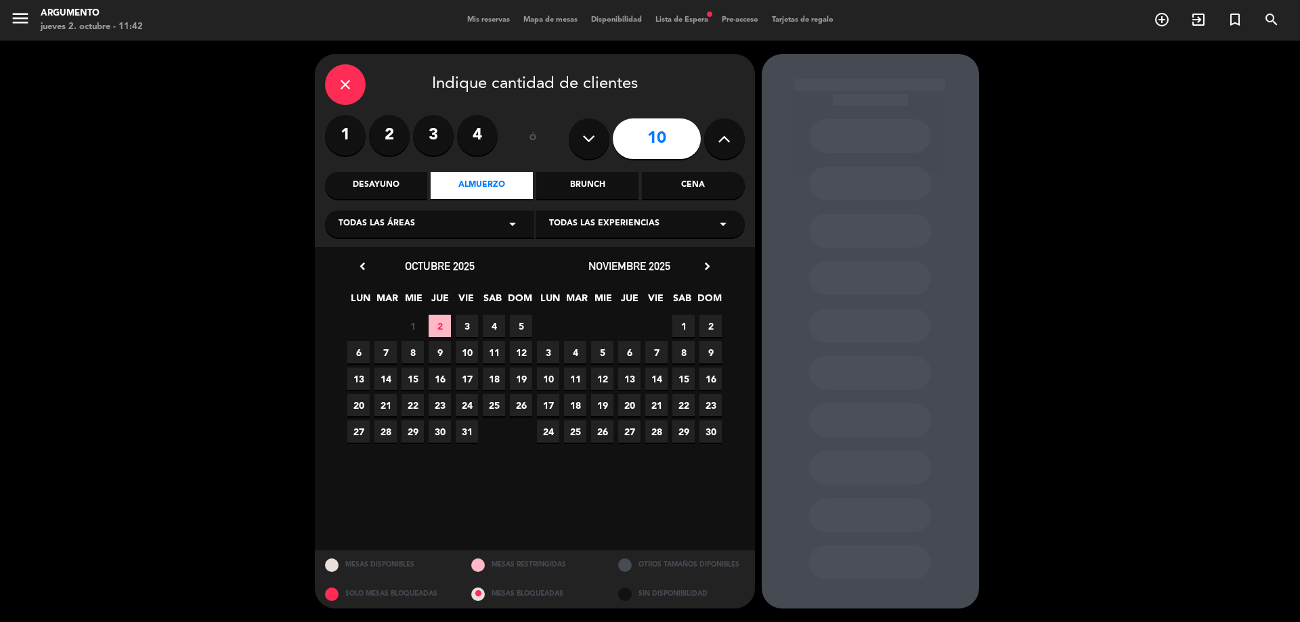
click at [445, 324] on span "2" at bounding box center [440, 326] width 22 height 22
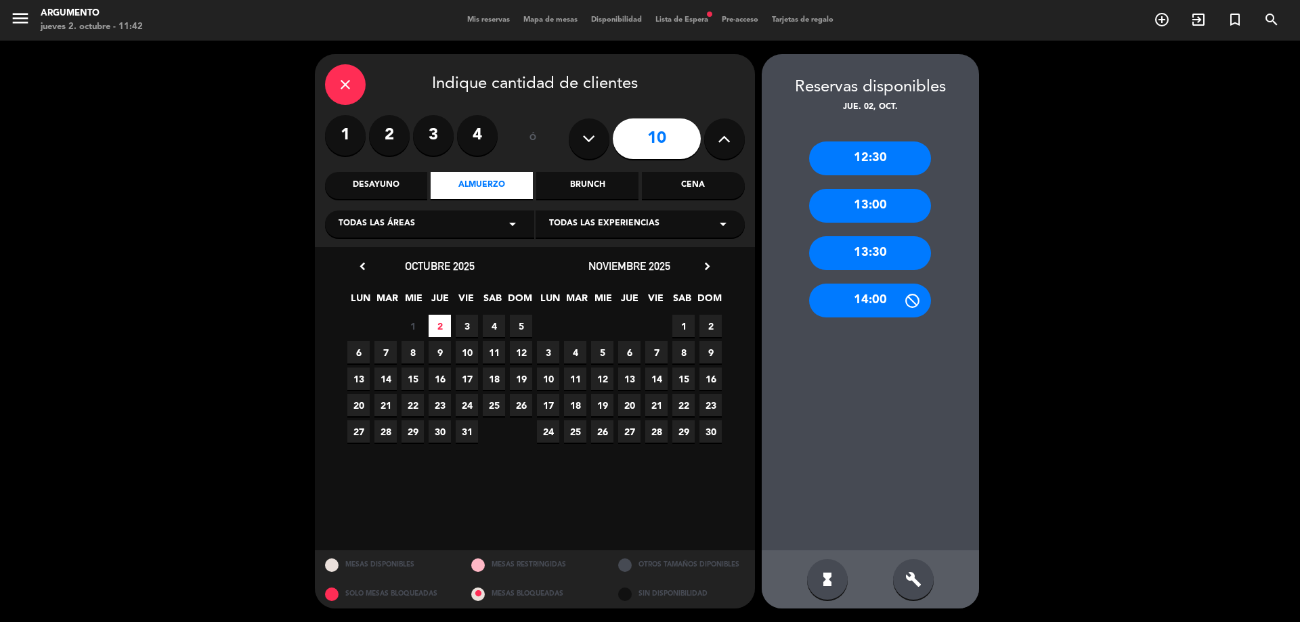
click at [884, 151] on div "12:30" at bounding box center [870, 159] width 122 height 34
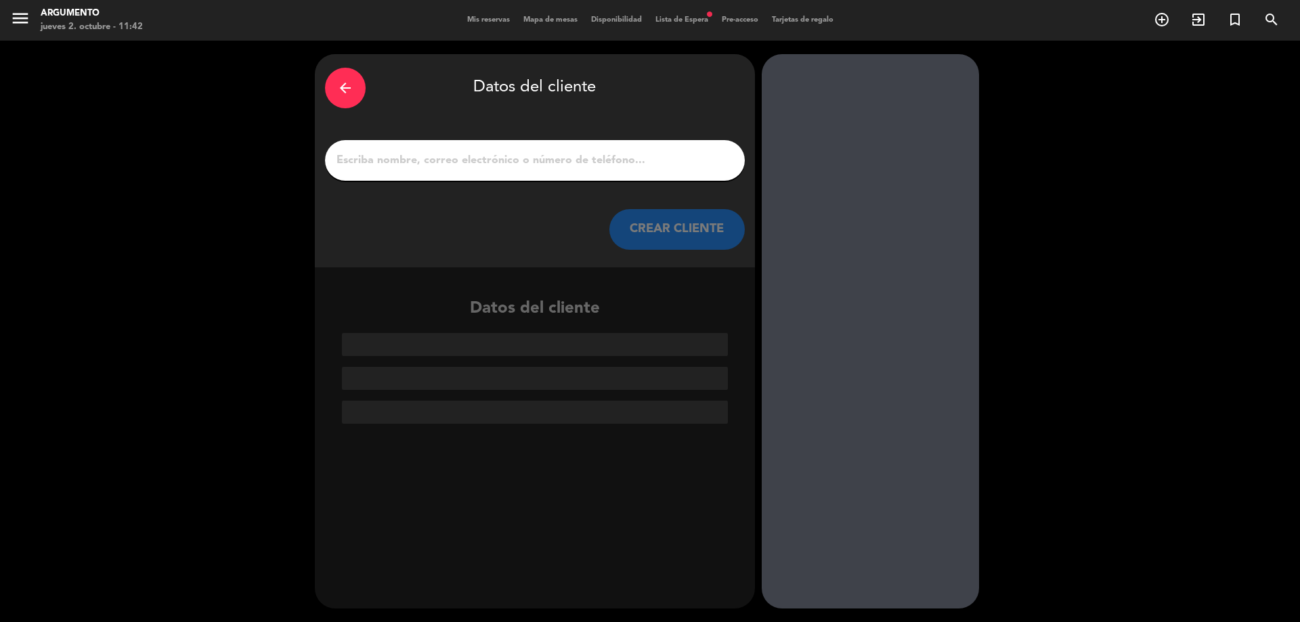
click at [414, 177] on div at bounding box center [535, 160] width 420 height 41
click at [416, 171] on div at bounding box center [535, 160] width 420 height 41
click at [426, 163] on input "1" at bounding box center [534, 160] width 399 height 19
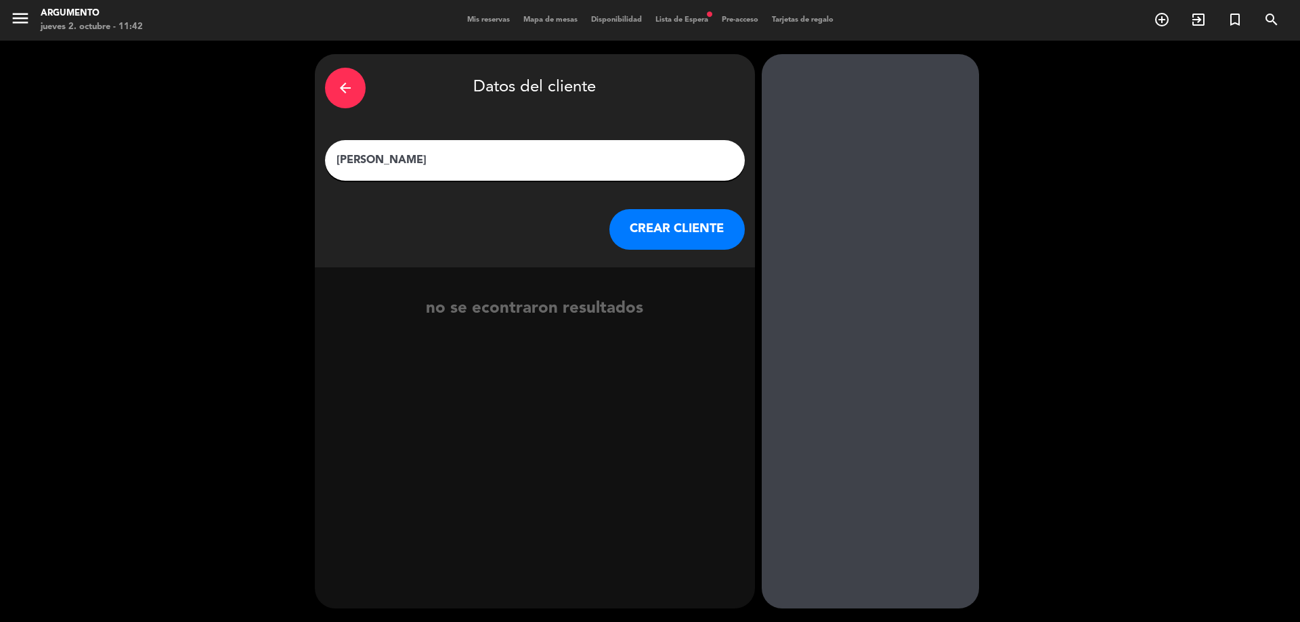
type input "[PERSON_NAME]"
click at [615, 223] on button "CREAR CLIENTE" at bounding box center [676, 229] width 135 height 41
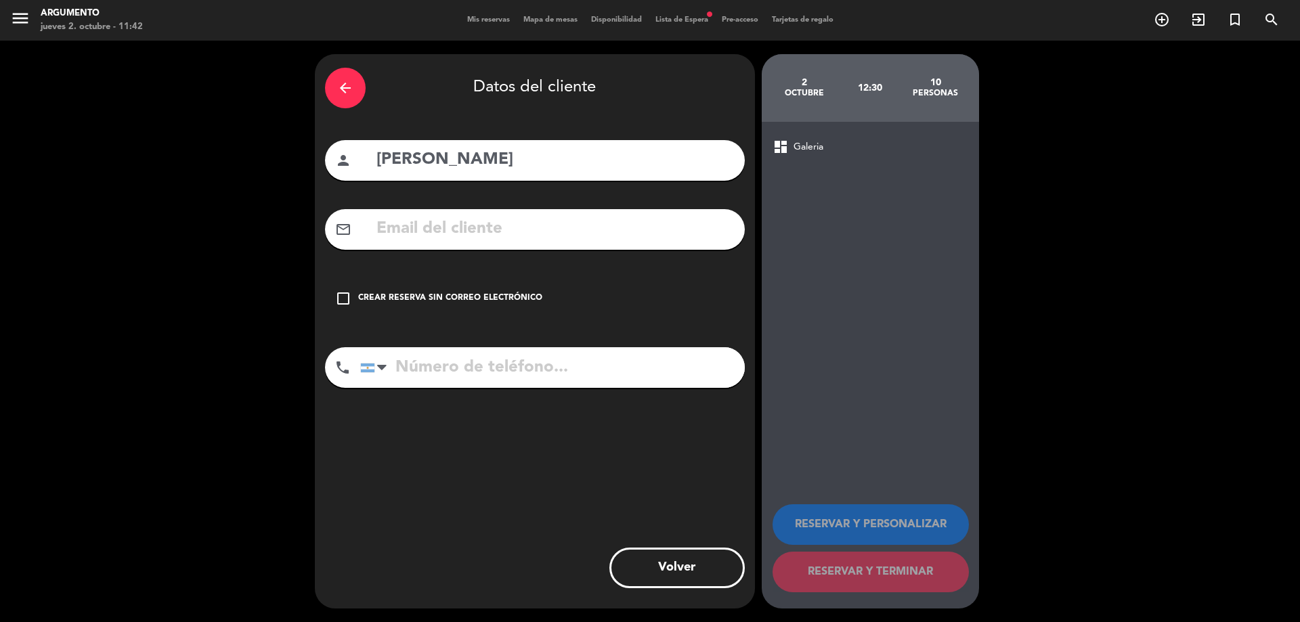
click at [503, 295] on div "Crear reserva sin correo electrónico" at bounding box center [450, 299] width 184 height 14
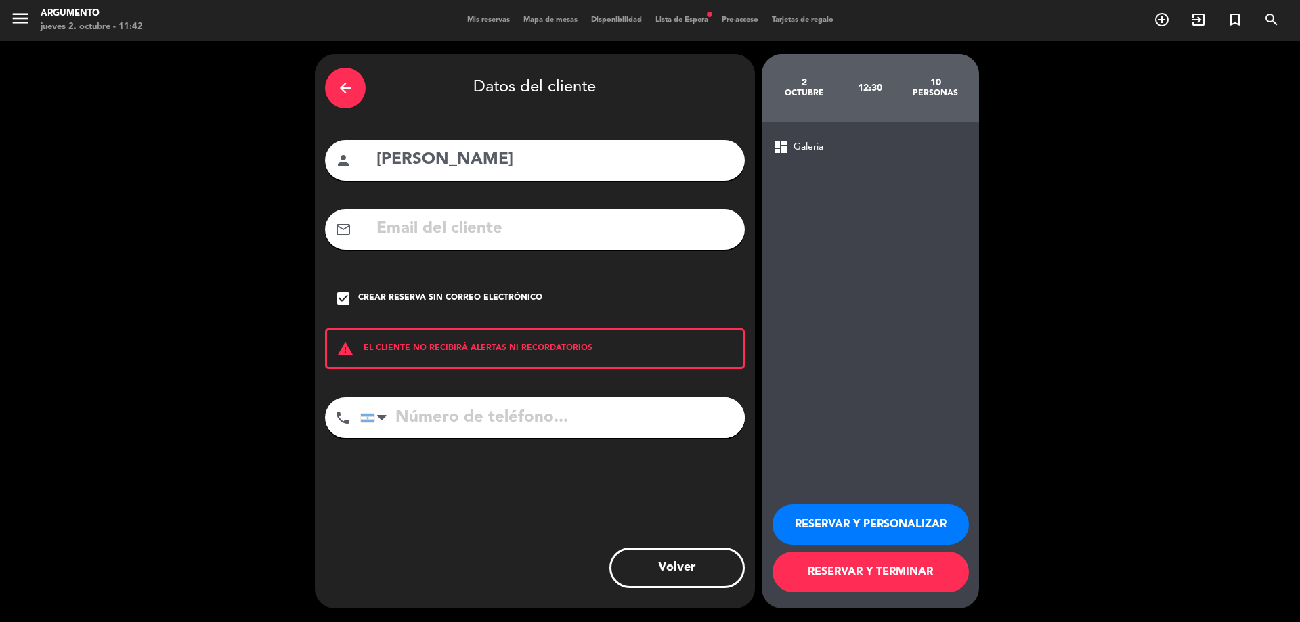
click at [819, 513] on button "RESERVAR Y PERSONALIZAR" at bounding box center [871, 524] width 196 height 41
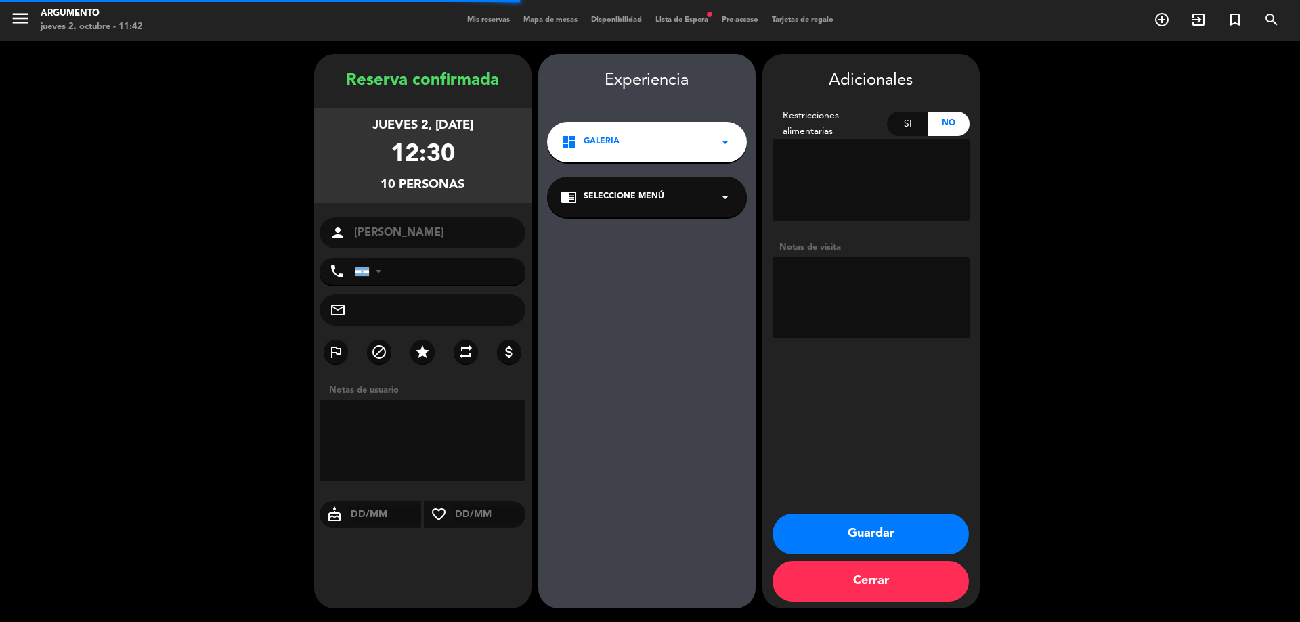
click at [617, 134] on div "dashboard Galeria arrow_drop_down" at bounding box center [647, 142] width 200 height 41
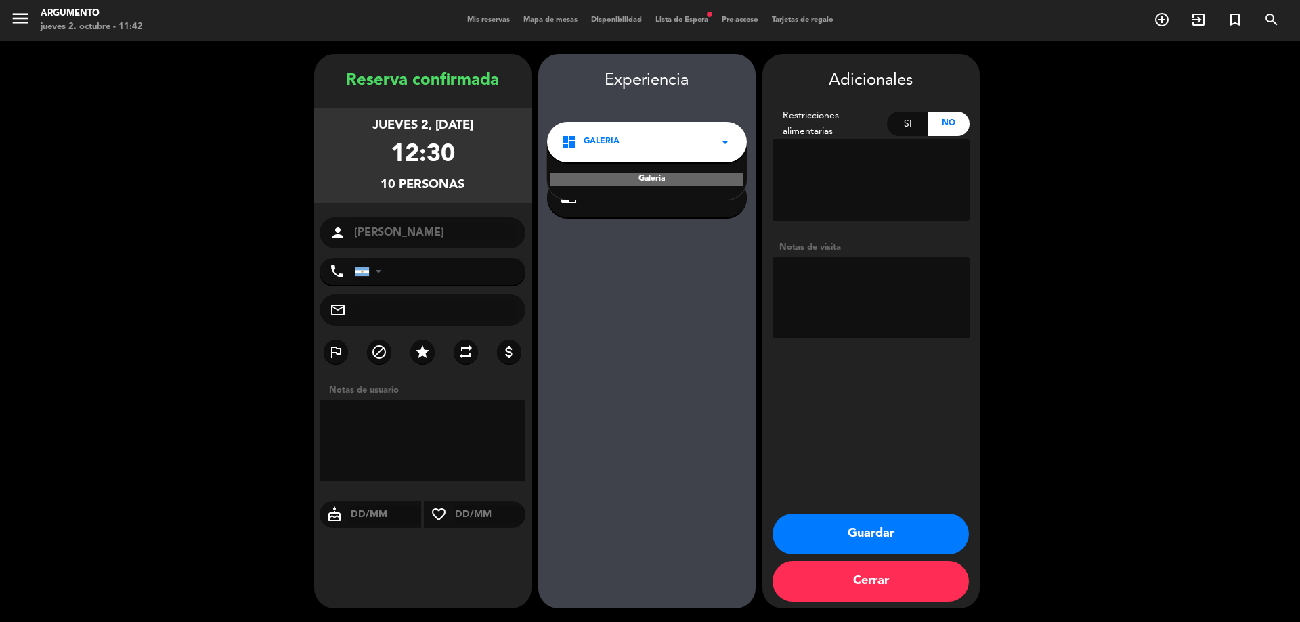
click at [626, 146] on div "dashboard Galeria arrow_drop_down" at bounding box center [647, 142] width 200 height 41
click at [632, 186] on div "chrome_reader_mode Seleccione Menú arrow_drop_down" at bounding box center [647, 197] width 200 height 41
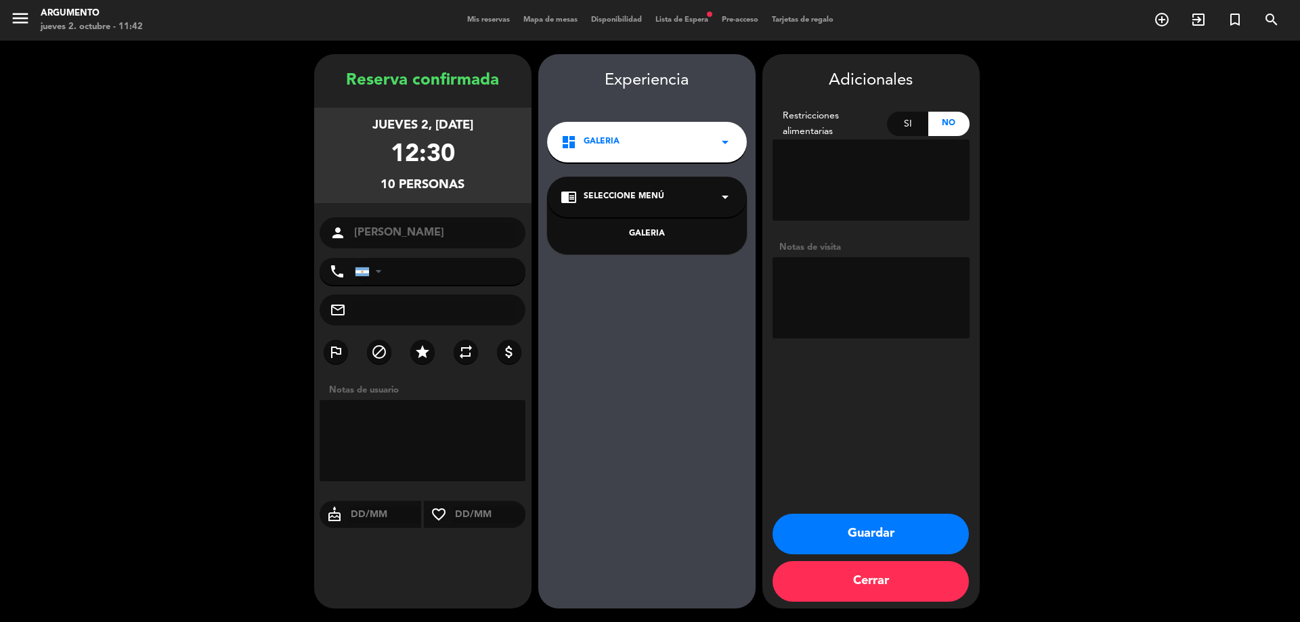
click at [640, 222] on div "GALERIA" at bounding box center [647, 226] width 200 height 58
click at [645, 240] on div "GALERIA" at bounding box center [647, 234] width 173 height 14
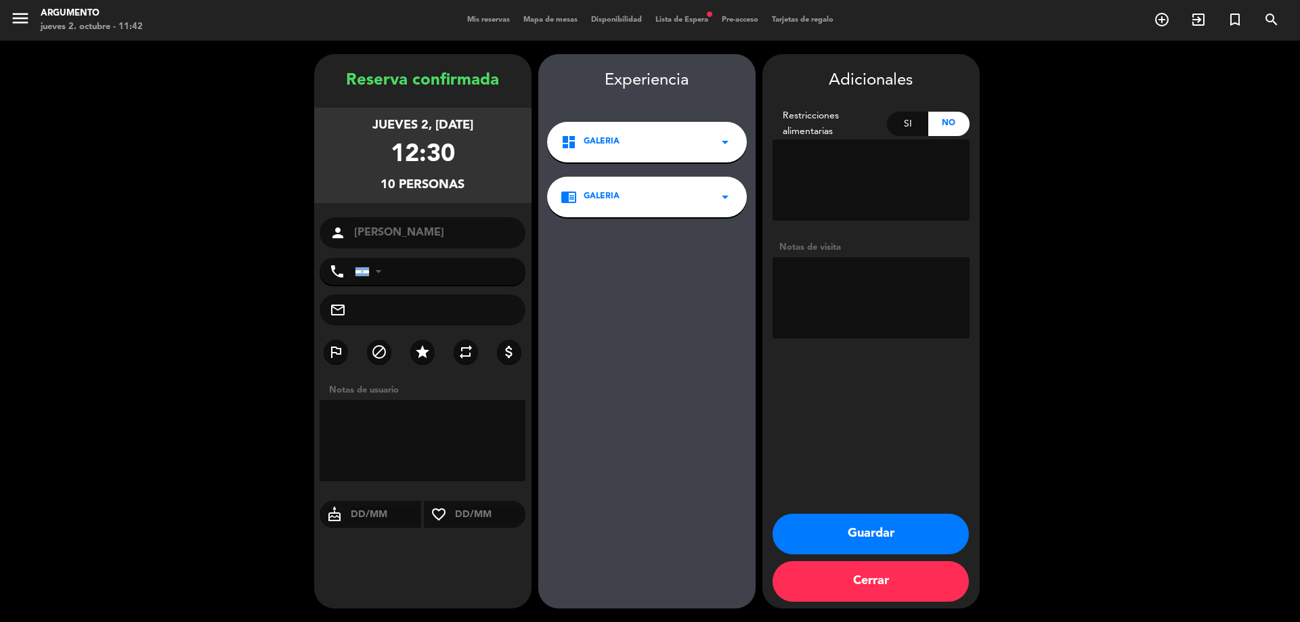
click at [891, 534] on button "Guardar" at bounding box center [871, 534] width 196 height 41
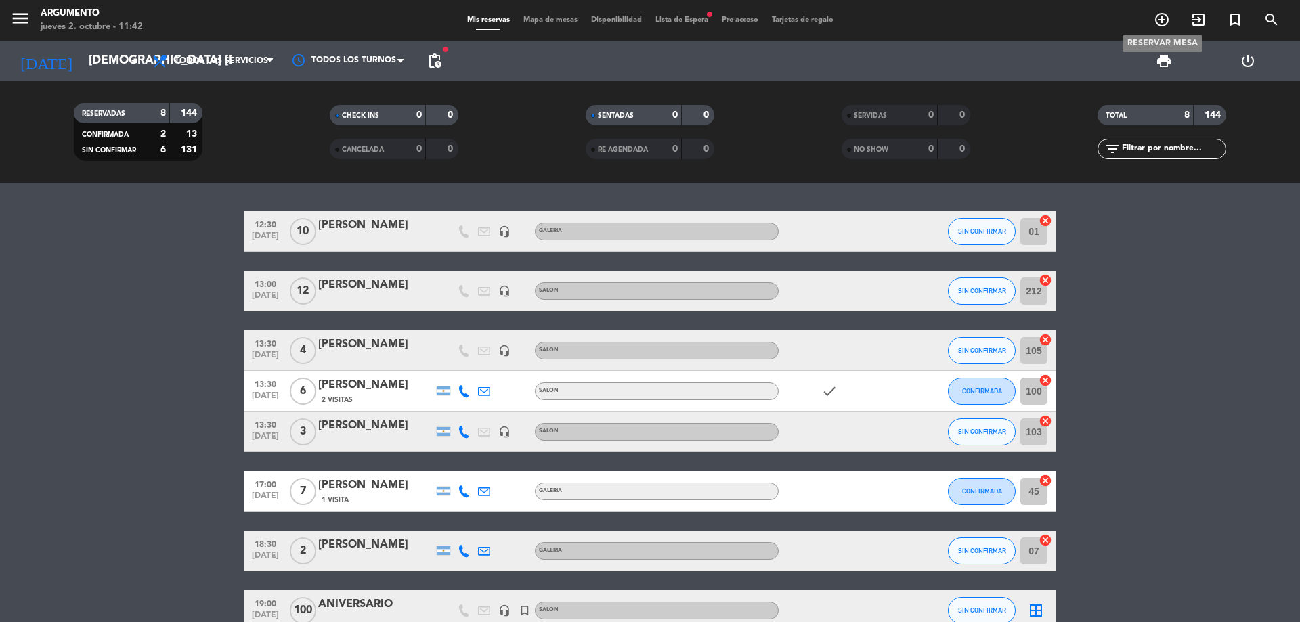
click at [1160, 8] on span "add_circle_outline" at bounding box center [1162, 19] width 37 height 23
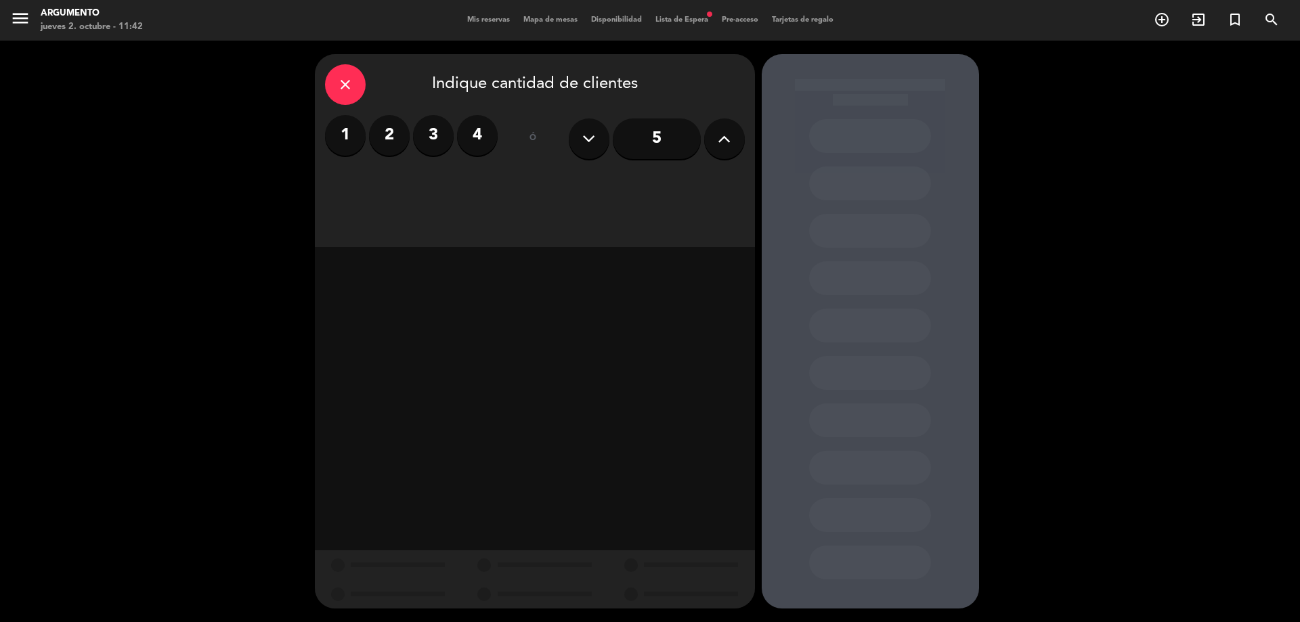
click at [335, 81] on div "close" at bounding box center [345, 84] width 41 height 41
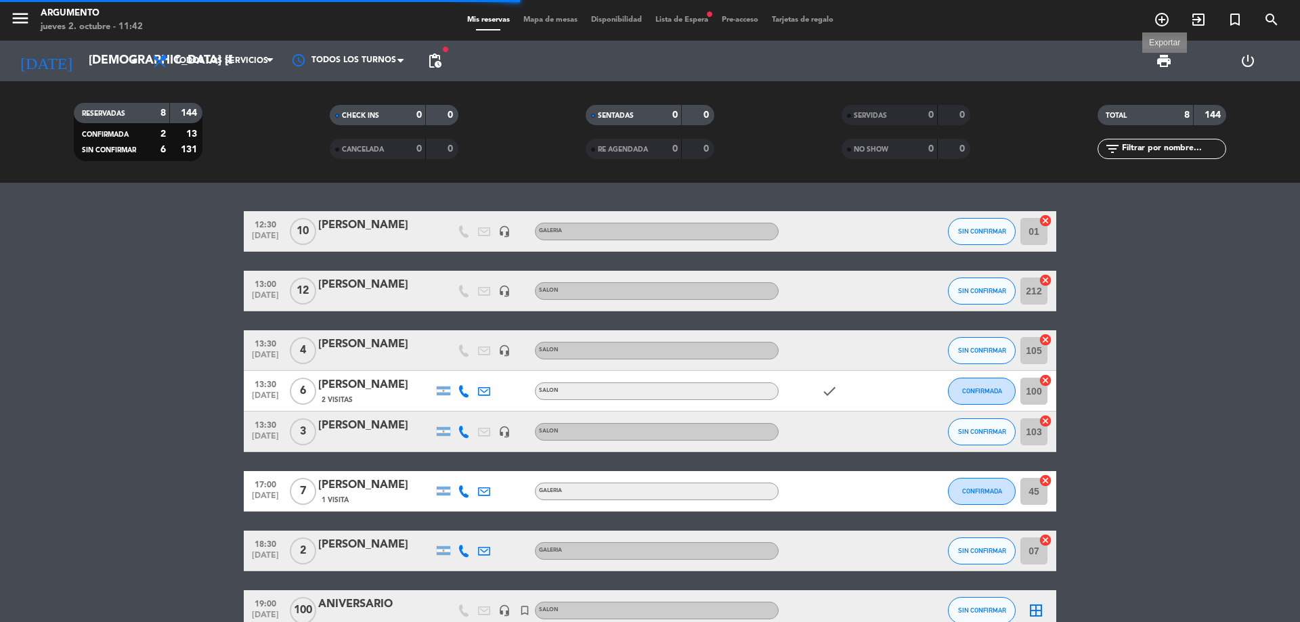
click at [1165, 56] on span "print" at bounding box center [1164, 61] width 16 height 16
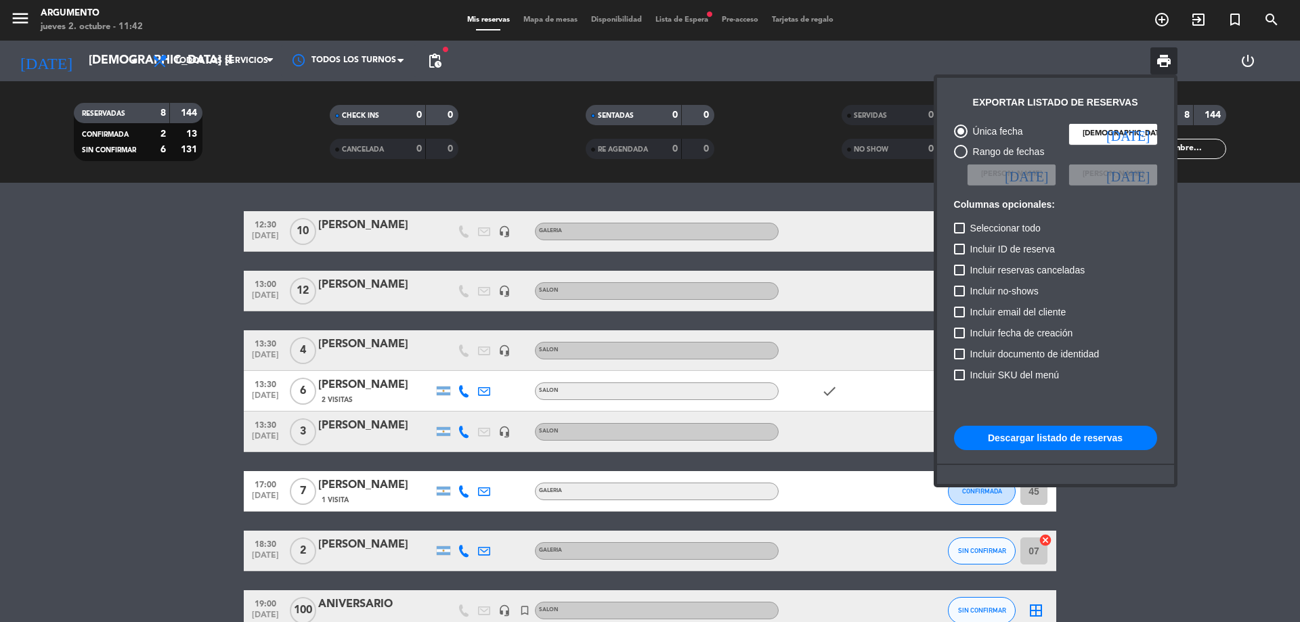
click at [1009, 431] on button "Descargar listado de reservas" at bounding box center [1055, 438] width 203 height 24
click at [139, 347] on div at bounding box center [650, 311] width 1300 height 622
